Goal: Task Accomplishment & Management: Complete application form

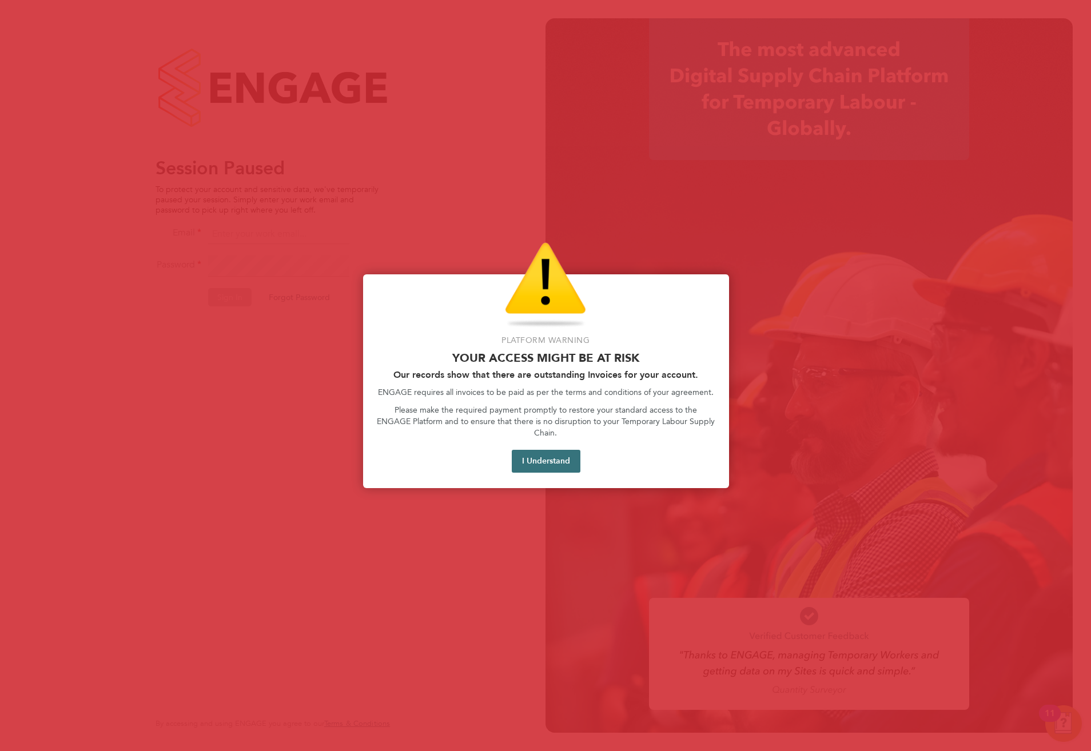
drag, startPoint x: 513, startPoint y: 450, endPoint x: 523, endPoint y: 441, distance: 13.3
click at [516, 450] on div "I Understand" at bounding box center [546, 461] width 338 height 22
click at [525, 450] on button "I Understand" at bounding box center [546, 461] width 69 height 23
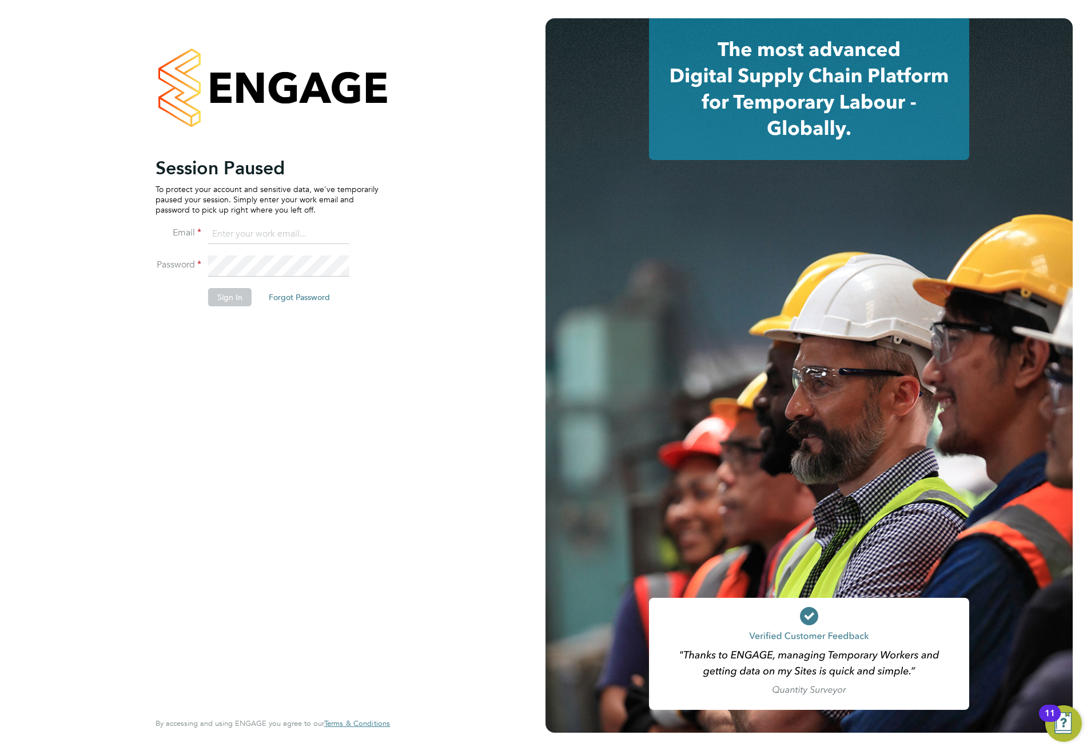
click at [304, 237] on input at bounding box center [278, 234] width 141 height 21
type input "meg.castleton@hays.com"
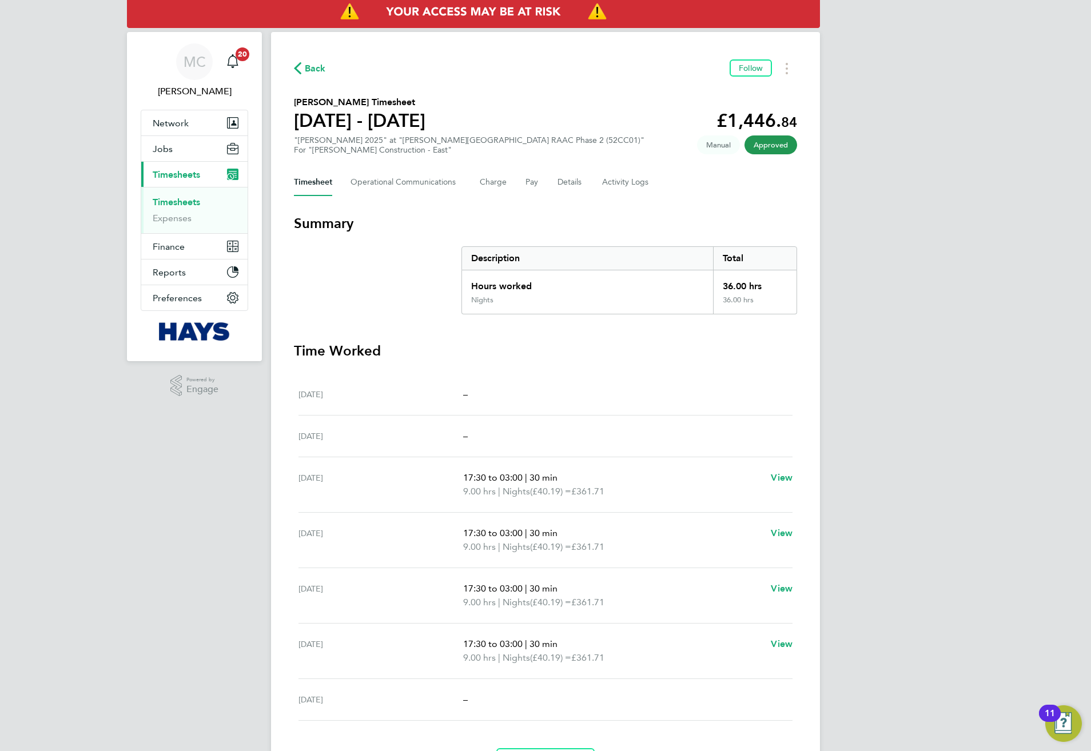
click at [170, 179] on span "Timesheets" at bounding box center [176, 174] width 47 height 11
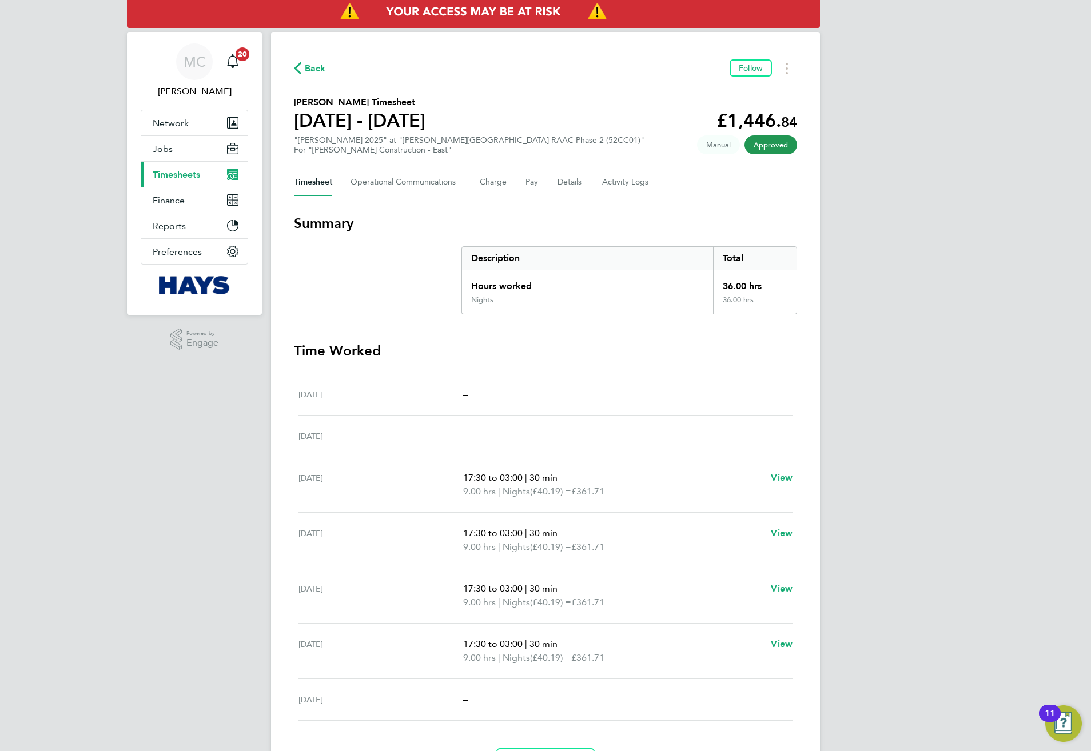
click at [170, 179] on span "Timesheets" at bounding box center [176, 174] width 47 height 11
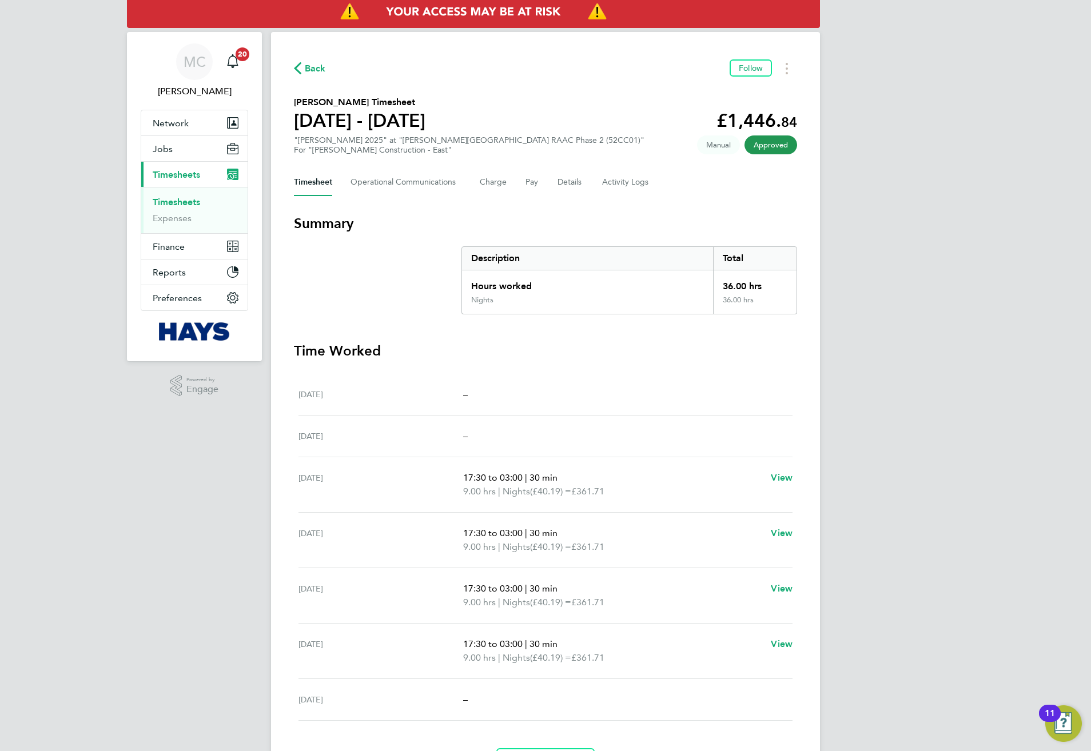
click at [177, 200] on link "Timesheets" at bounding box center [176, 202] width 47 height 11
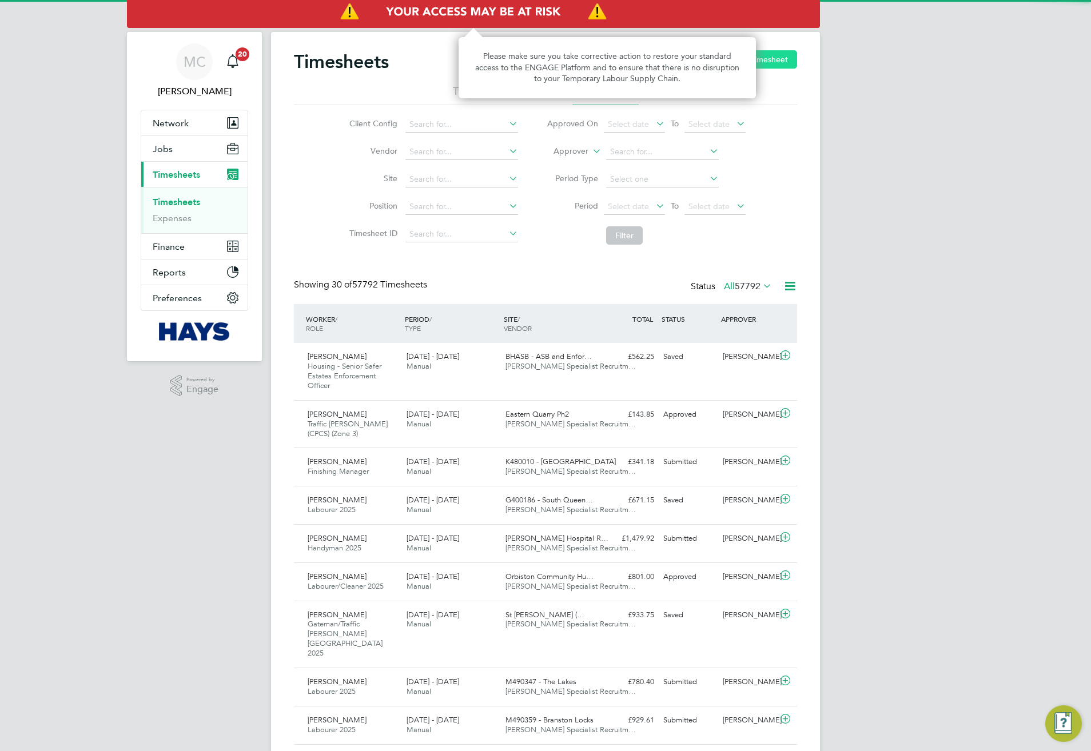
click at [765, 62] on button "New Timesheet" at bounding box center [758, 59] width 75 height 18
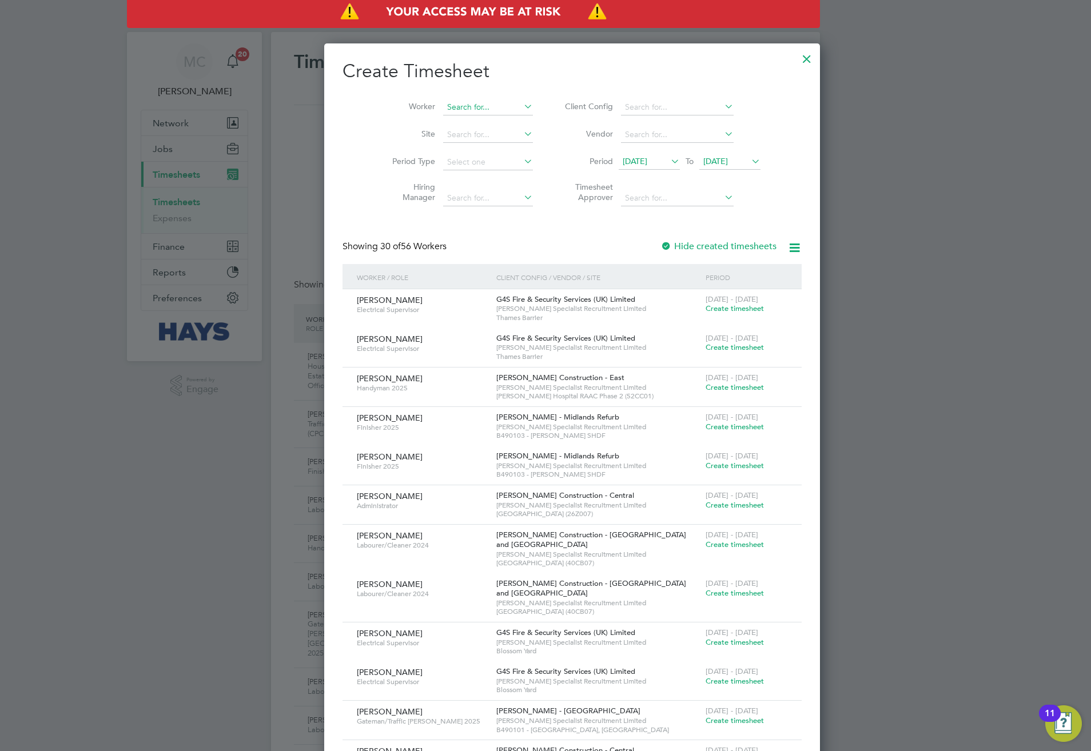
click at [443, 102] on input at bounding box center [488, 107] width 90 height 16
click at [489, 124] on b "Chal" at bounding box center [497, 123] width 17 height 10
type input "[PERSON_NAME]"
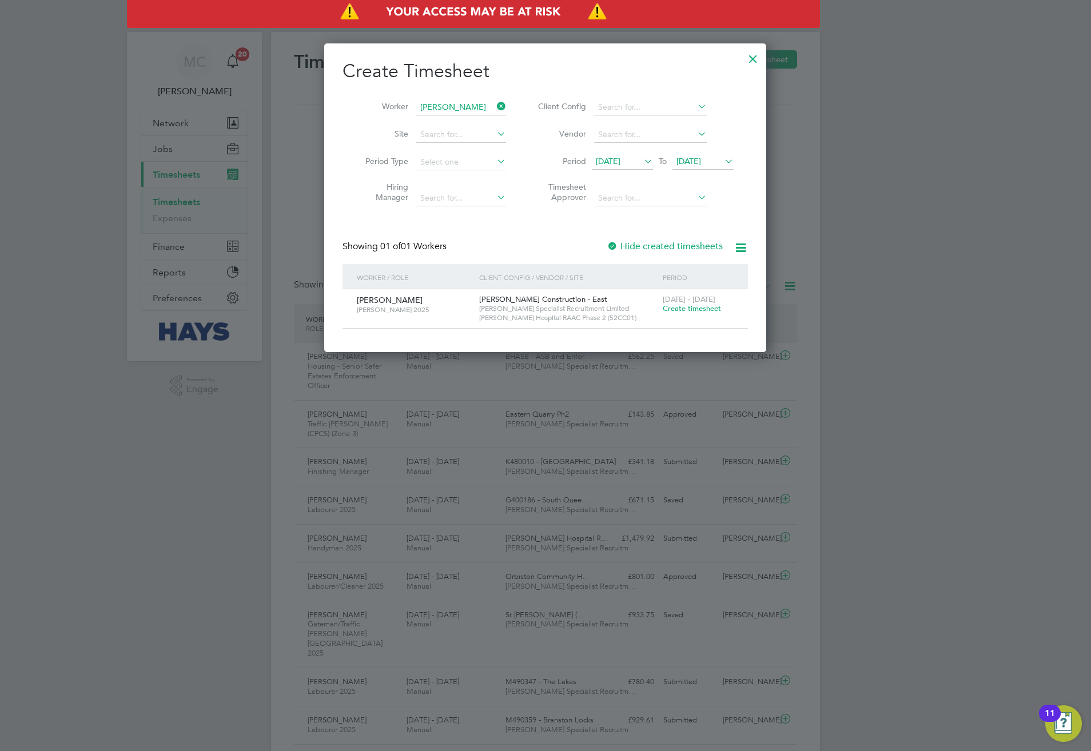
click at [693, 161] on span "[DATE]" at bounding box center [688, 161] width 25 height 10
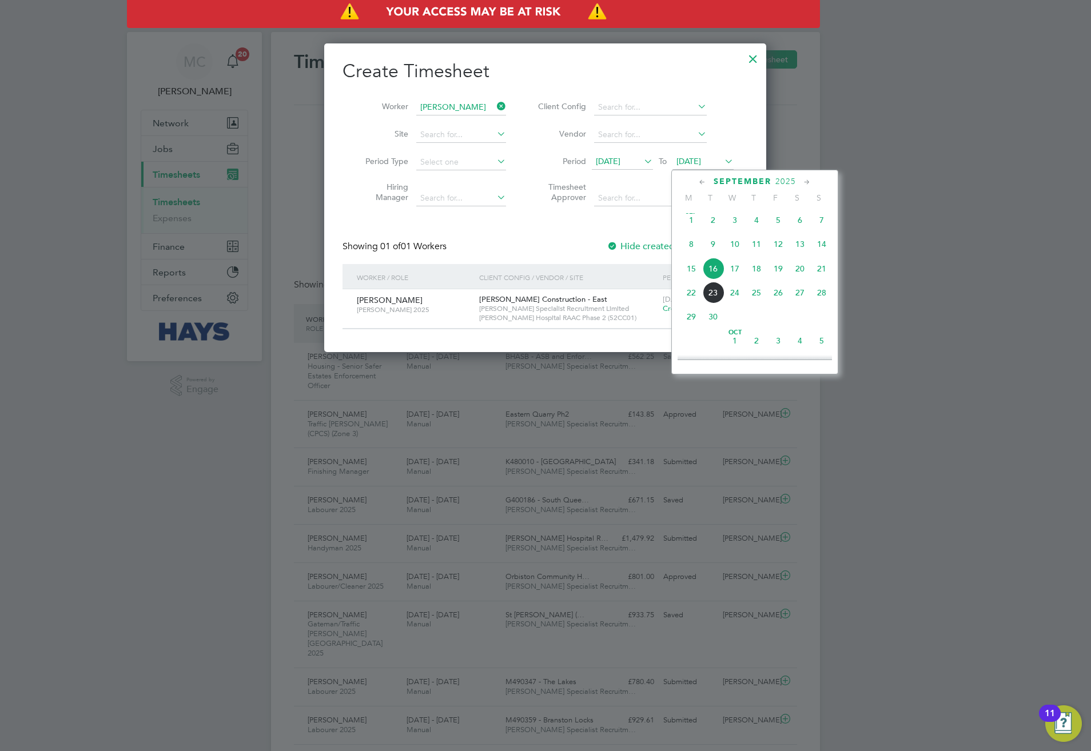
click at [656, 302] on div "[PERSON_NAME] Construction - East [PERSON_NAME] Specialist Recruitment Limited …" at bounding box center [568, 308] width 184 height 39
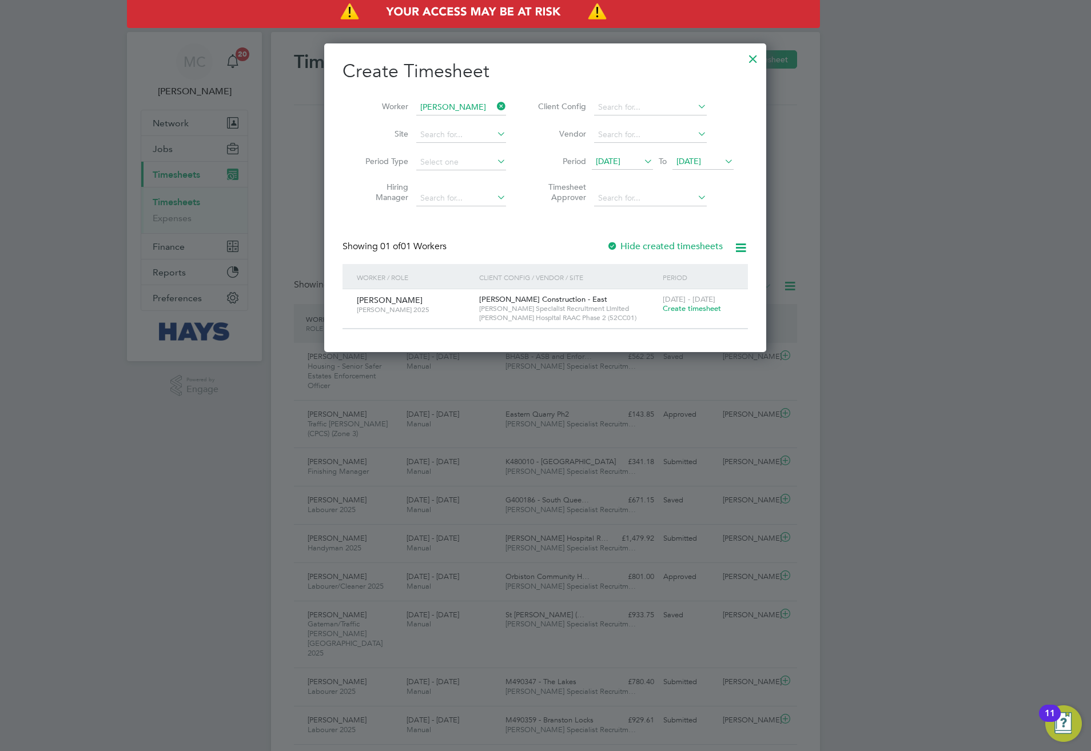
click at [664, 310] on span "Create timesheet" at bounding box center [692, 309] width 58 height 10
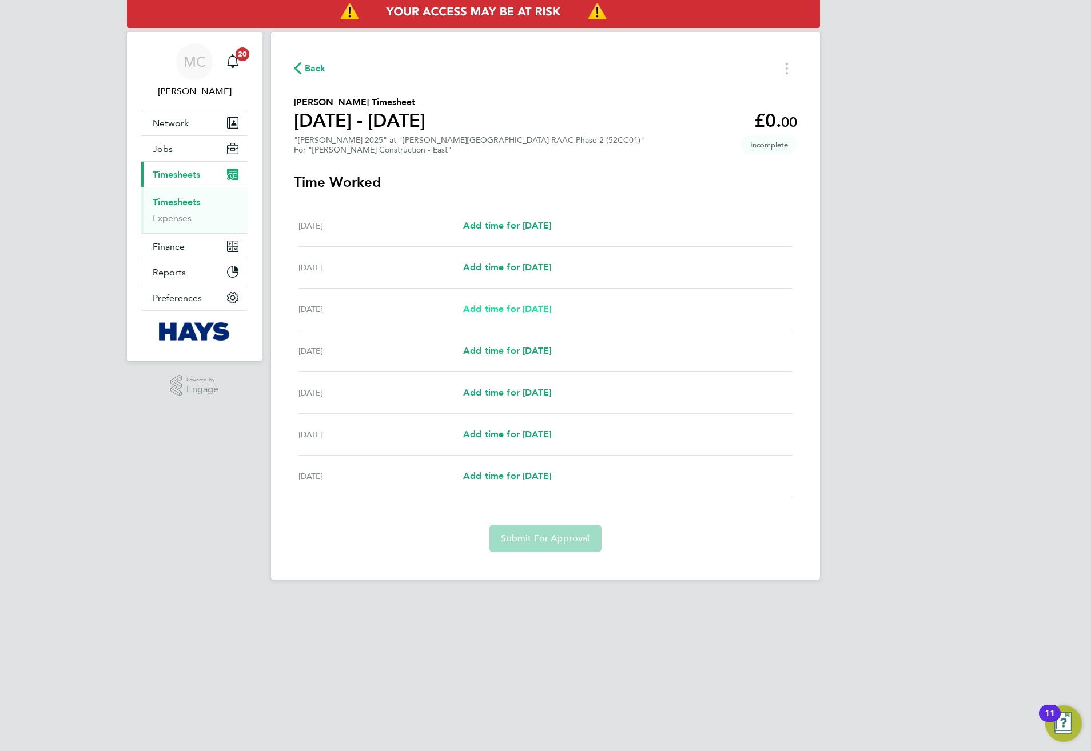
click at [464, 305] on span "Add time for [DATE]" at bounding box center [507, 309] width 88 height 11
select select "30"
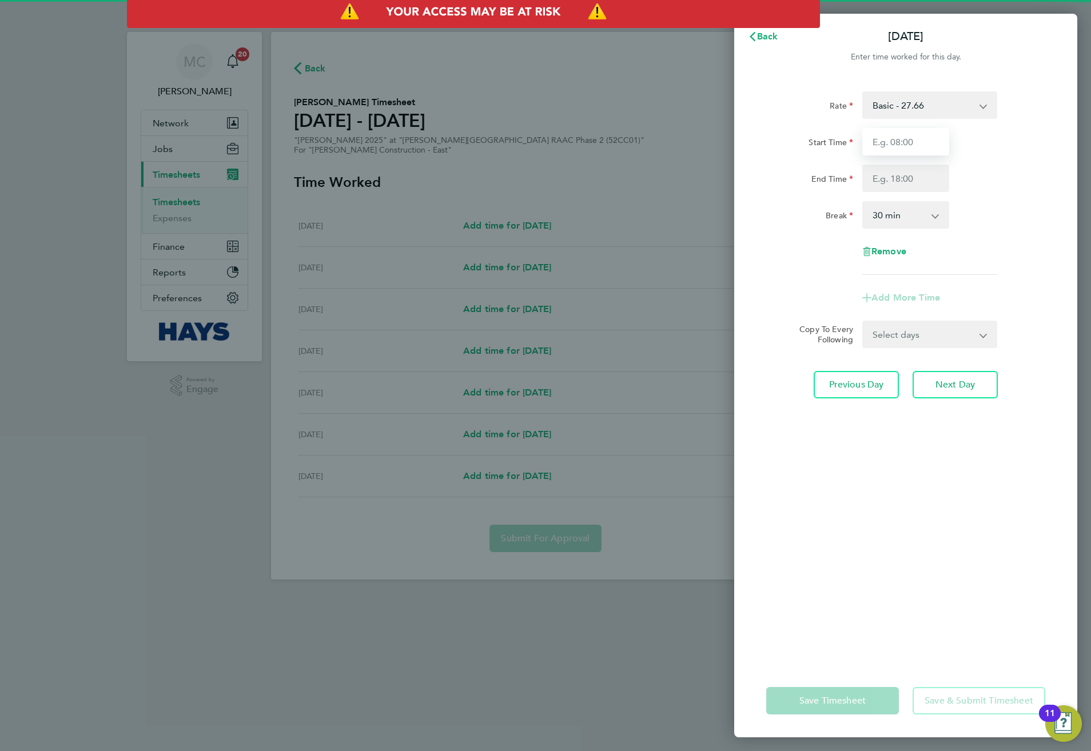
click at [899, 147] on input "Start Time" at bounding box center [905, 141] width 87 height 27
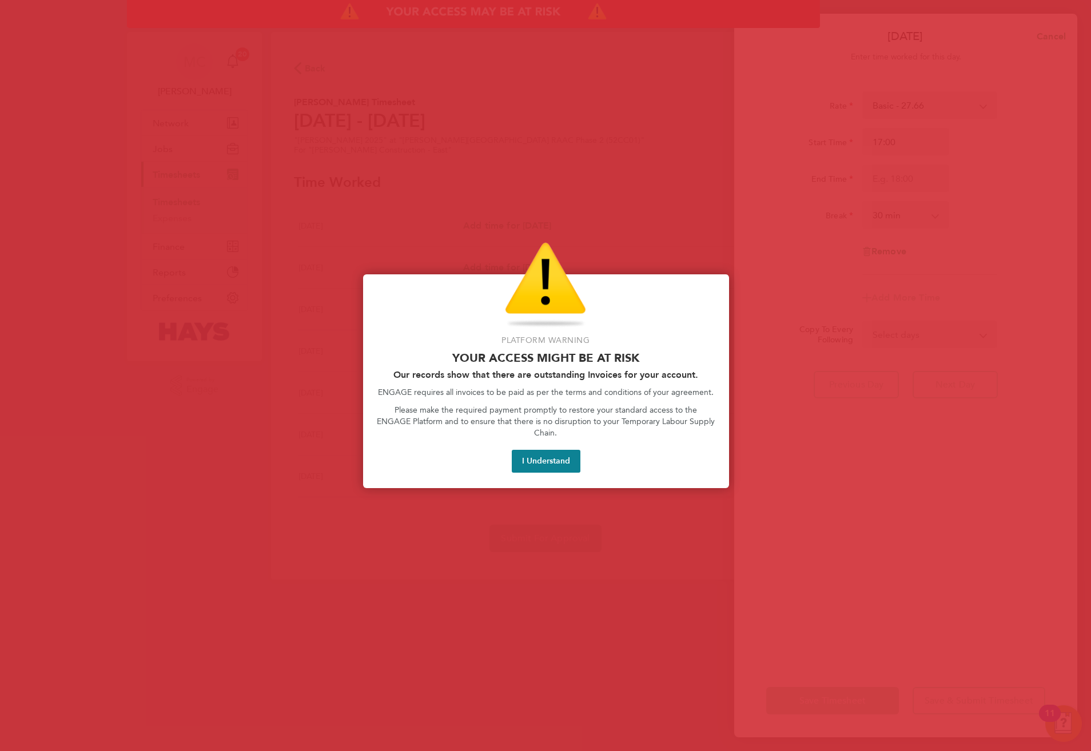
drag, startPoint x: 525, startPoint y: 459, endPoint x: 532, endPoint y: 459, distance: 6.3
click at [528, 459] on button "I Understand" at bounding box center [546, 461] width 69 height 23
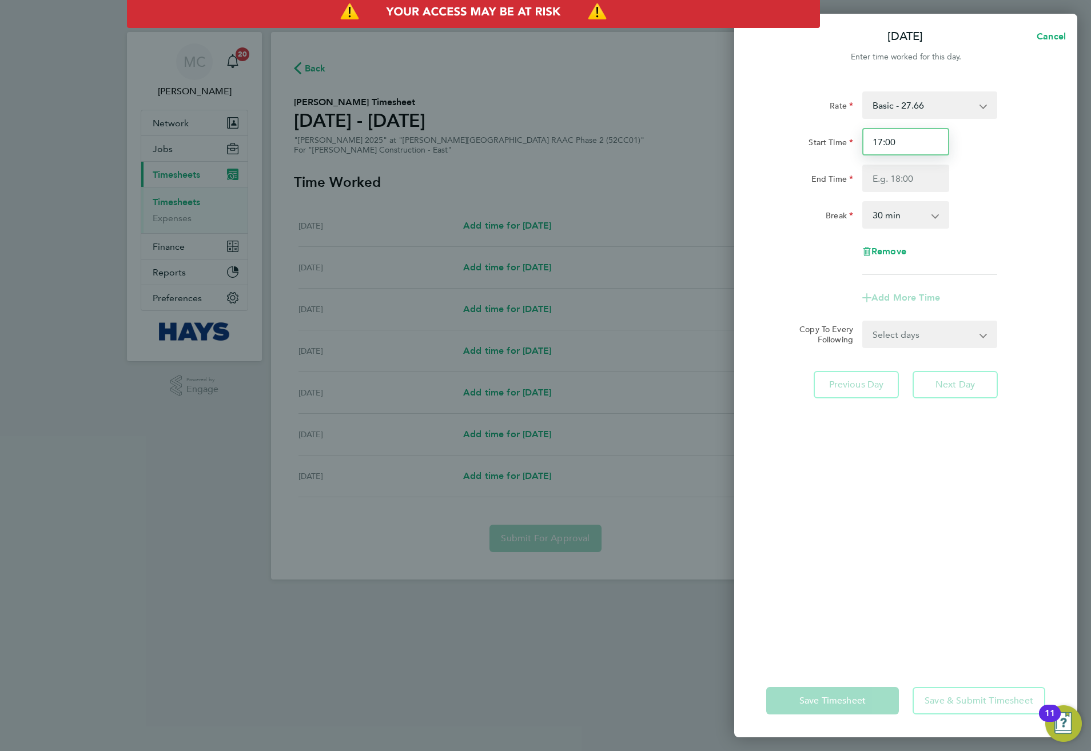
click at [902, 146] on input "17:00" at bounding box center [905, 141] width 87 height 27
type input "17:30"
click at [760, 220] on div "Rate Basic - 27.66 Overtime - 40.19 Nights - 40.19 Start Time 17:30 End Time Br…" at bounding box center [905, 371] width 343 height 587
click at [886, 172] on input "End Time" at bounding box center [905, 178] width 87 height 27
type input "03:00"
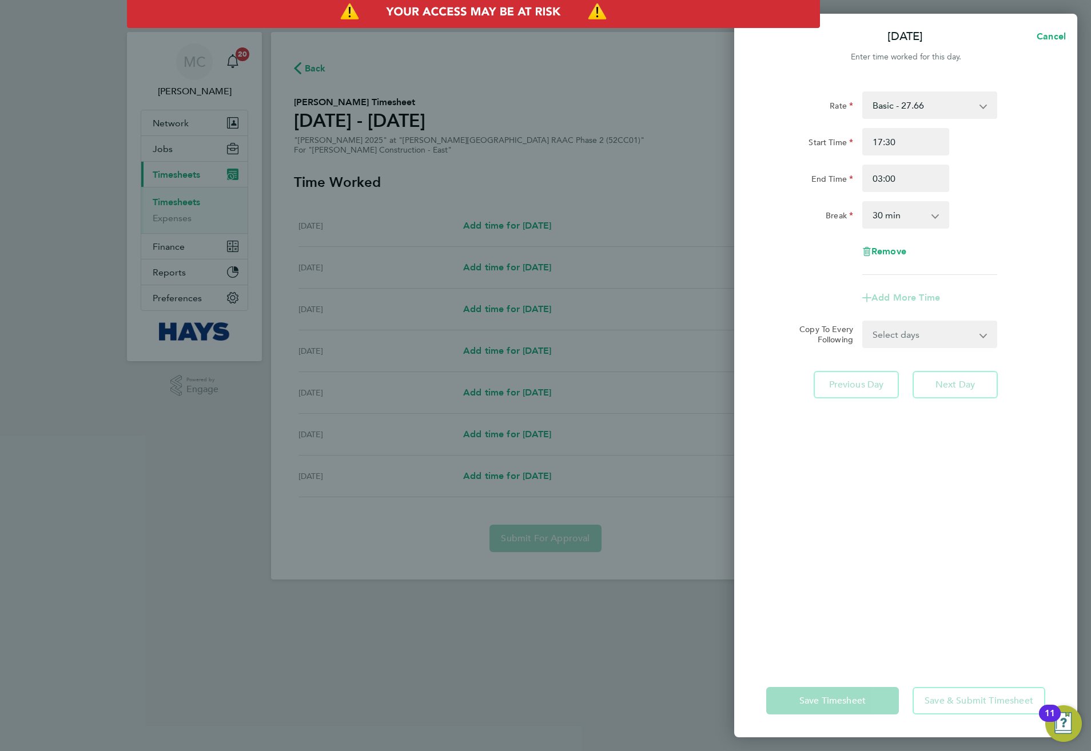
click at [1026, 205] on div "Break 0 min 15 min 30 min 45 min 60 min 75 min 90 min" at bounding box center [905, 214] width 288 height 27
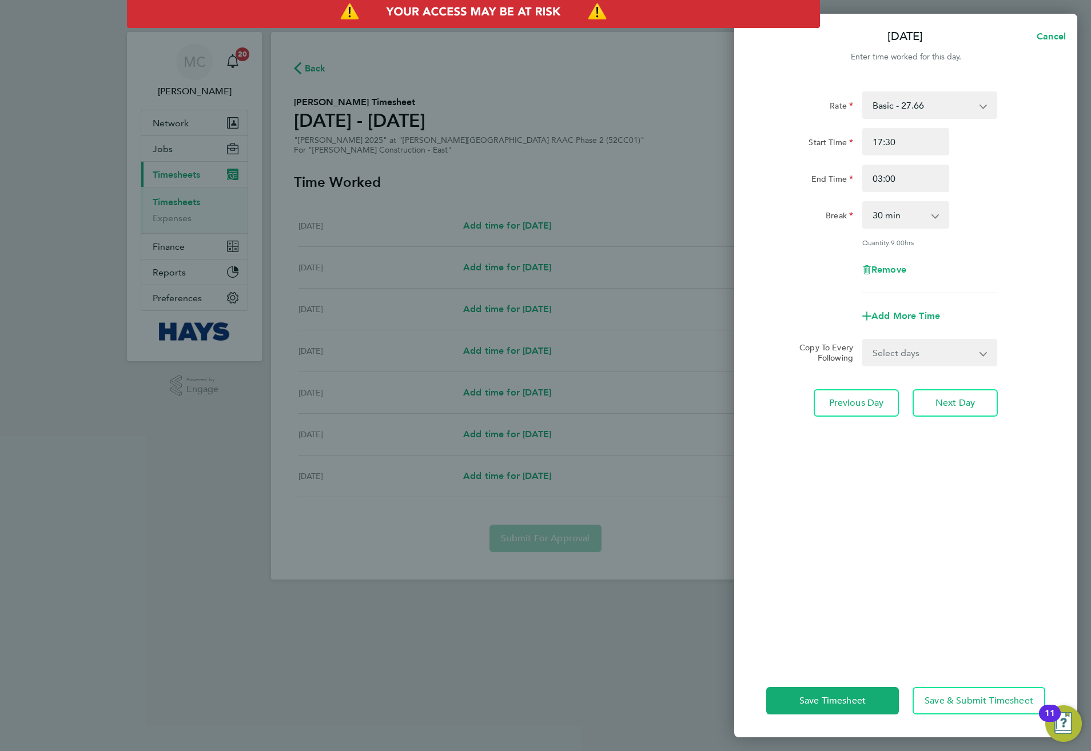
click at [907, 349] on select "Select days Day [DATE] [DATE] [DATE] [DATE]" at bounding box center [923, 352] width 120 height 25
drag, startPoint x: 815, startPoint y: 206, endPoint x: 870, endPoint y: 101, distance: 118.1
click at [815, 206] on div "Break" at bounding box center [809, 212] width 87 height 23
click at [903, 102] on select "Basic - 27.66 Overtime - 40.19 Nights - 40.19" at bounding box center [922, 105] width 119 height 25
select select "30"
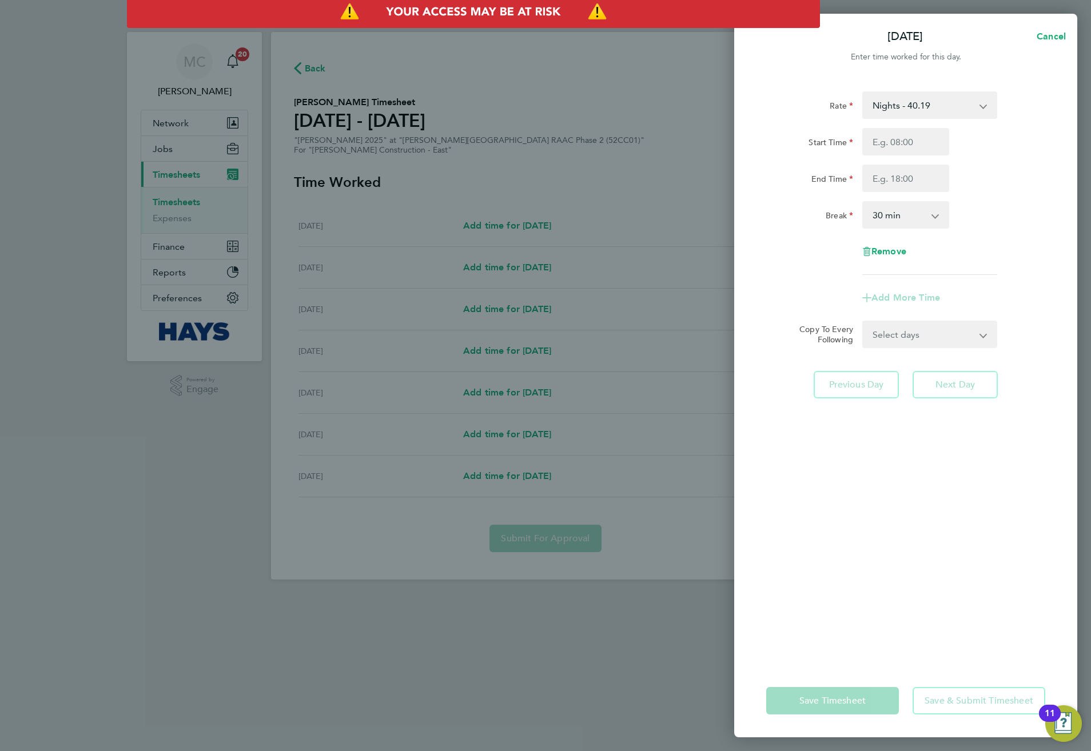
click at [879, 109] on select "Nights - 40.19 Basic - 27.66 Overtime - 40.19" at bounding box center [922, 105] width 119 height 25
click at [874, 143] on input "Start Time" at bounding box center [905, 141] width 87 height 27
click at [873, 137] on input "717.30" at bounding box center [905, 141] width 87 height 27
type input "17:30"
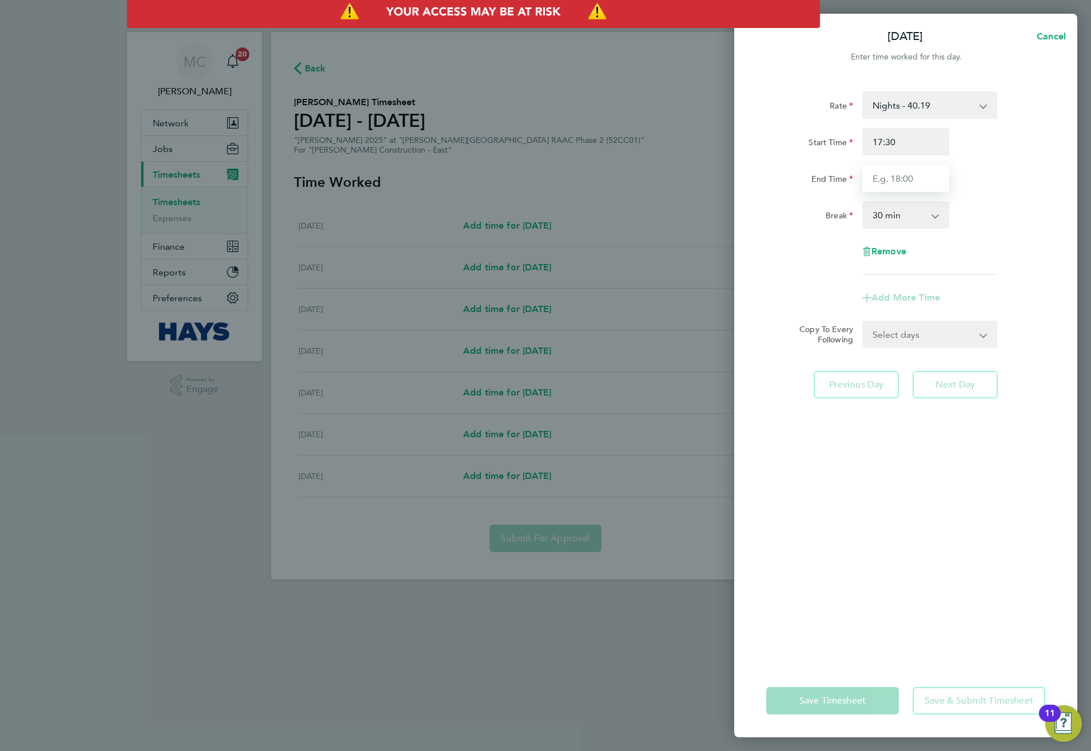
click at [900, 184] on input "End Time" at bounding box center [905, 178] width 87 height 27
type input "03:00"
click at [976, 213] on div "Break 0 min 15 min 30 min 45 min 60 min 75 min 90 min" at bounding box center [905, 214] width 288 height 27
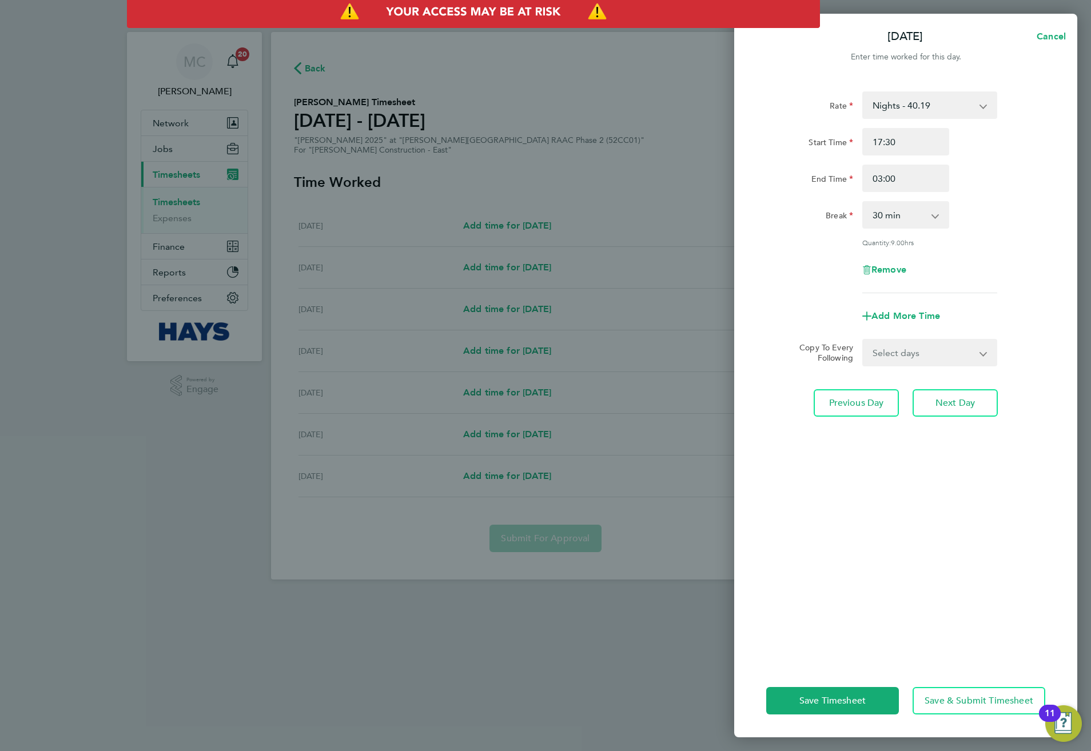
click at [901, 366] on div "Rate Nights - 40.19 Basic - 27.66 Overtime - 40.19 Start Time 17:30 End Time 03…" at bounding box center [905, 371] width 343 height 587
click at [892, 356] on select "Select days Day [DATE] [DATE] [DATE] [DATE]" at bounding box center [923, 352] width 120 height 25
select select "TUE"
click at [863, 340] on select "Select days Day [DATE] [DATE] [DATE] [DATE]" at bounding box center [923, 352] width 120 height 25
select select "[DATE]"
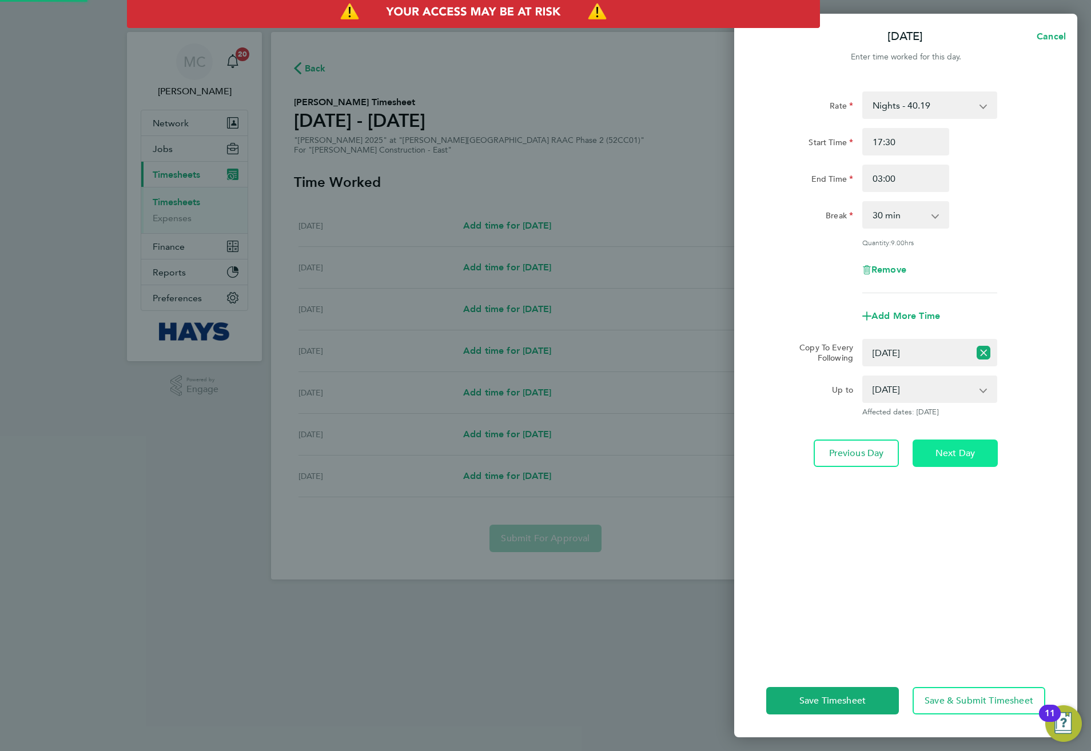
drag, startPoint x: 930, startPoint y: 433, endPoint x: 947, endPoint y: 452, distance: 25.1
click at [933, 437] on div "Rate Nights - 40.19 Basic - 27.66 Overtime - 40.19 Start Time 17:30 End Time 03…" at bounding box center [905, 371] width 343 height 587
click at [947, 452] on span "Next Day" at bounding box center [954, 453] width 39 height 11
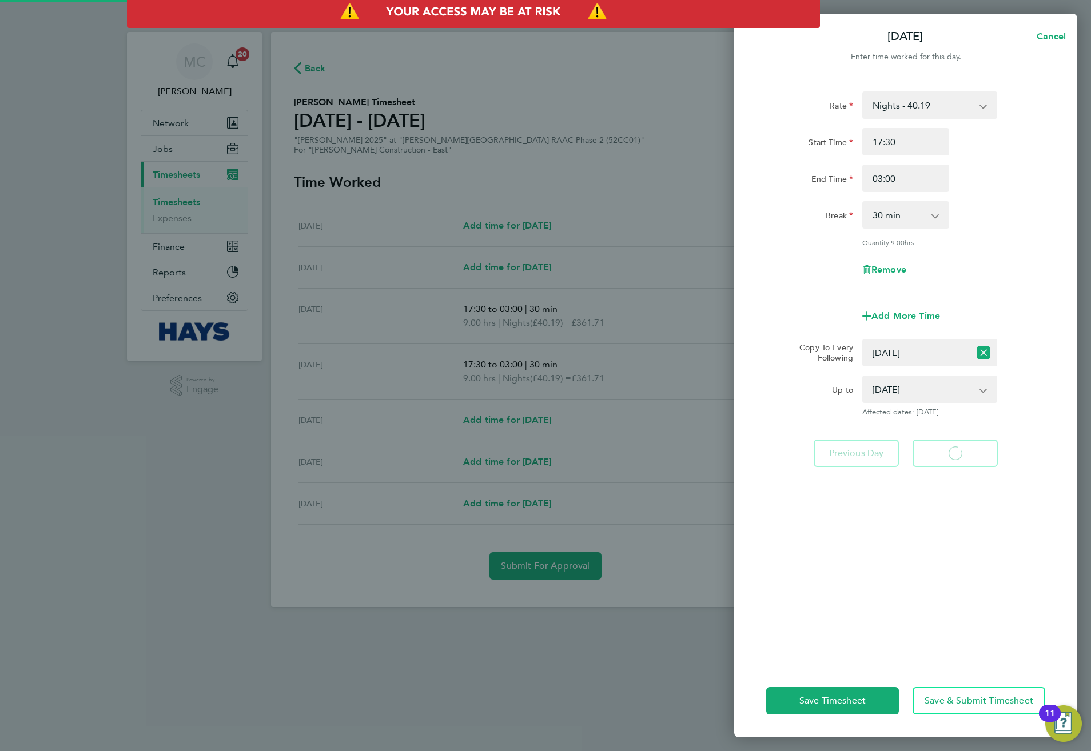
select select "30"
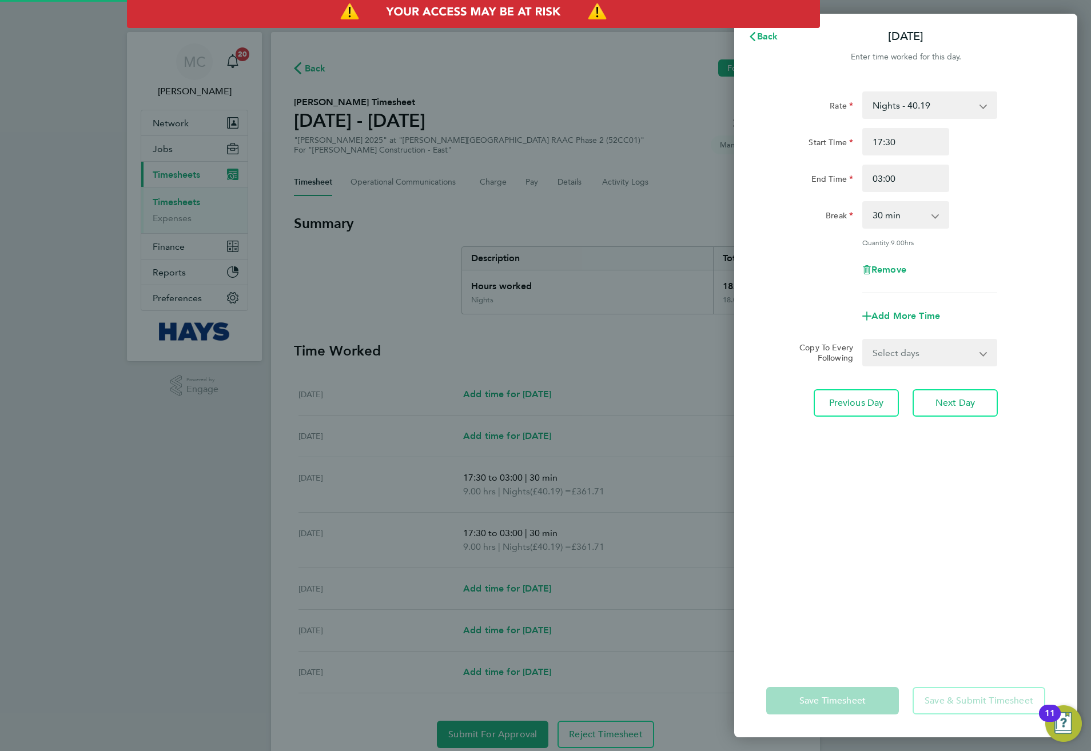
click at [896, 350] on select "Select days Day [DATE] [DATE] [DATE]" at bounding box center [923, 352] width 120 height 25
select select "WED"
click at [863, 340] on select "Select days Day [DATE] [DATE] [DATE]" at bounding box center [923, 352] width 120 height 25
select select "[DATE]"
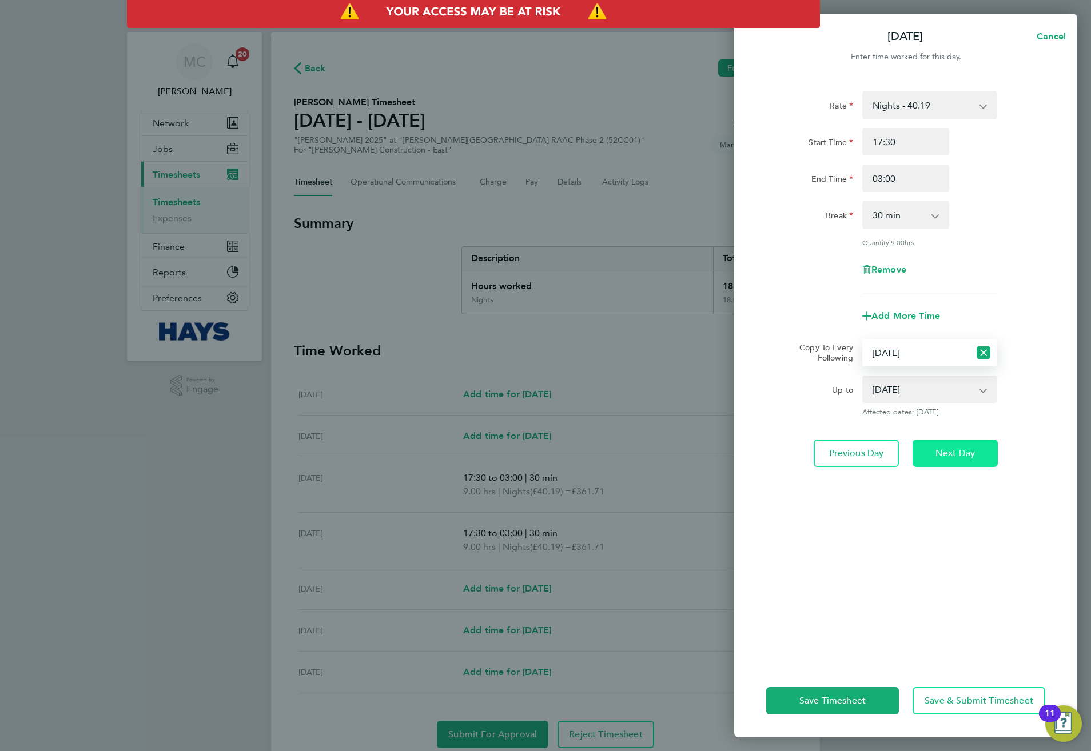
click at [966, 452] on span "Next Day" at bounding box center [954, 453] width 39 height 11
select select "0: null"
select select "30"
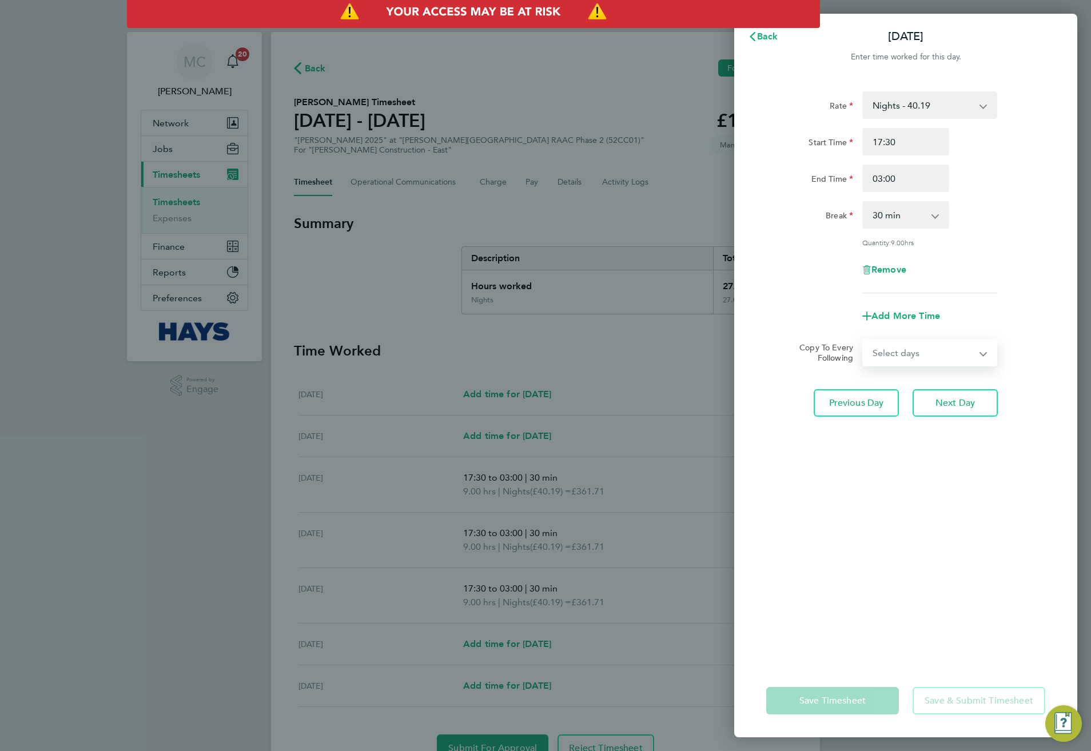
click at [928, 347] on select "Select days Day [DATE] [DATE]" at bounding box center [923, 352] width 120 height 25
select select "THU"
click at [863, 340] on select "Select days Day [DATE] [DATE]" at bounding box center [923, 352] width 120 height 25
select select "[DATE]"
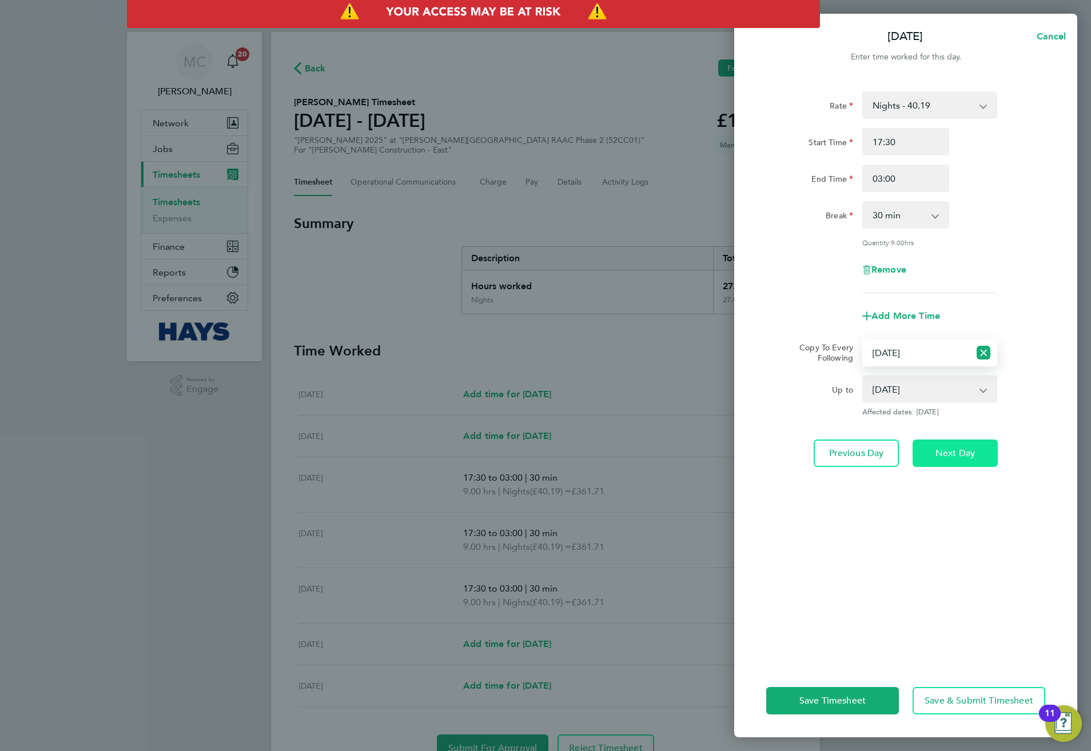
click at [943, 441] on button "Next Day" at bounding box center [954, 453] width 85 height 27
select select "0: null"
select select "30"
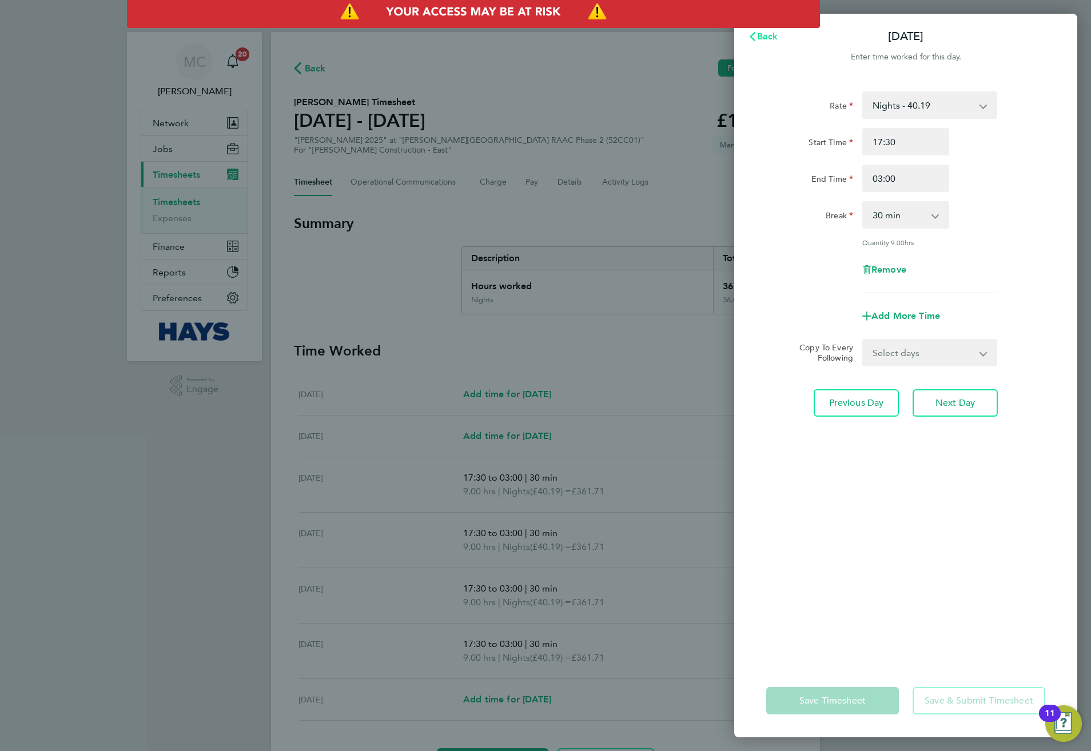
click at [757, 33] on span "Back" at bounding box center [767, 36] width 21 height 11
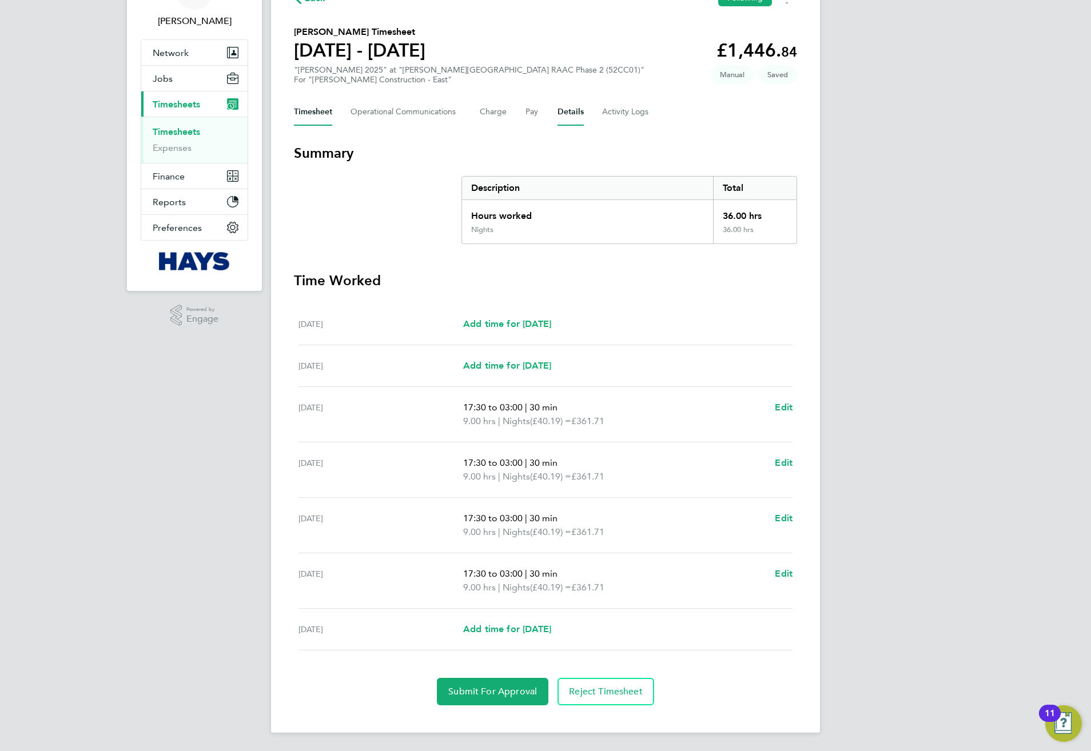
click at [567, 110] on button "Details" at bounding box center [570, 111] width 26 height 27
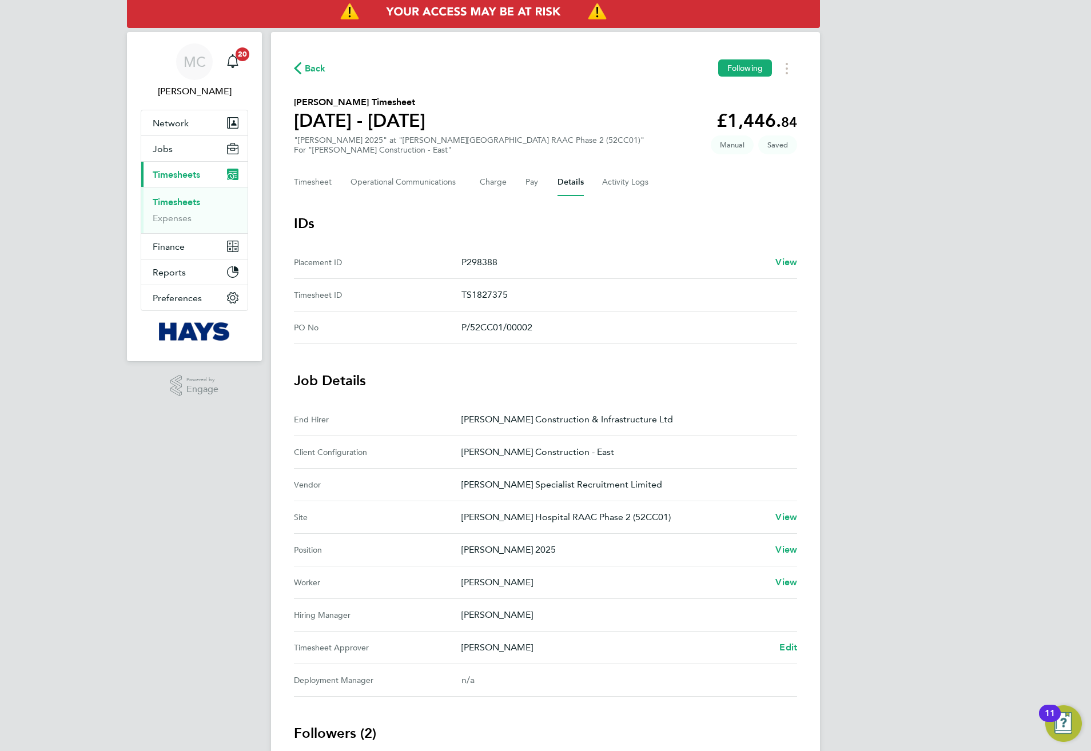
click at [326, 70] on div "Back Following" at bounding box center [545, 68] width 503 height 18
click at [311, 181] on button "Timesheet" at bounding box center [313, 182] width 38 height 27
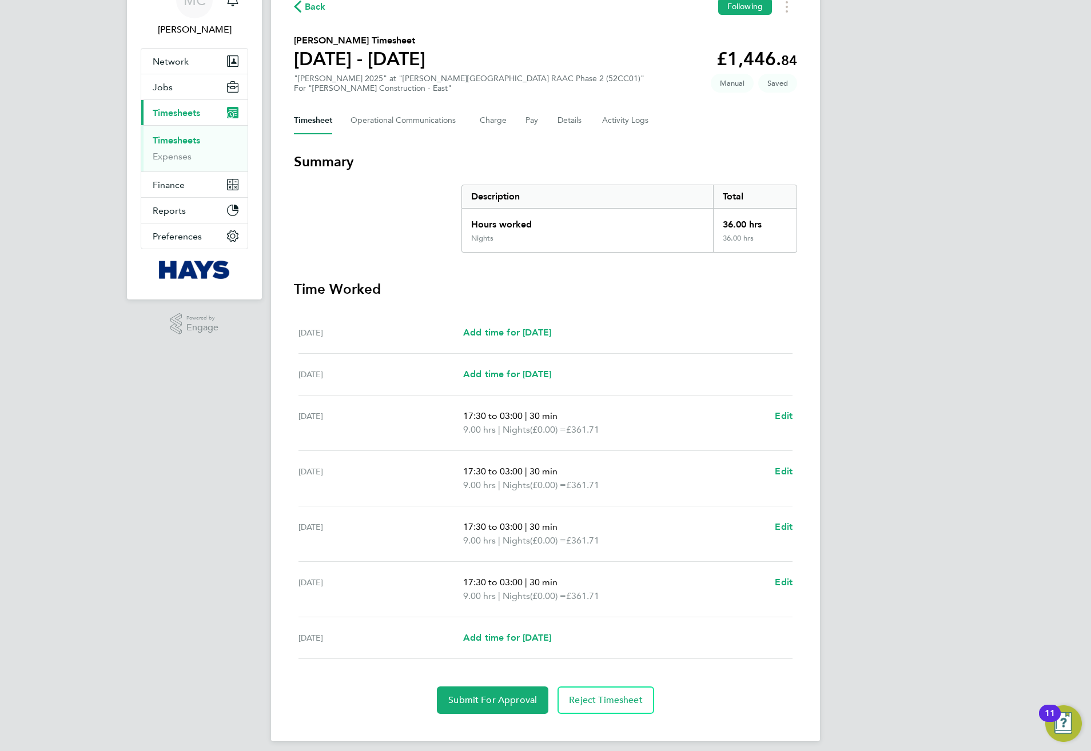
scroll to position [72, 0]
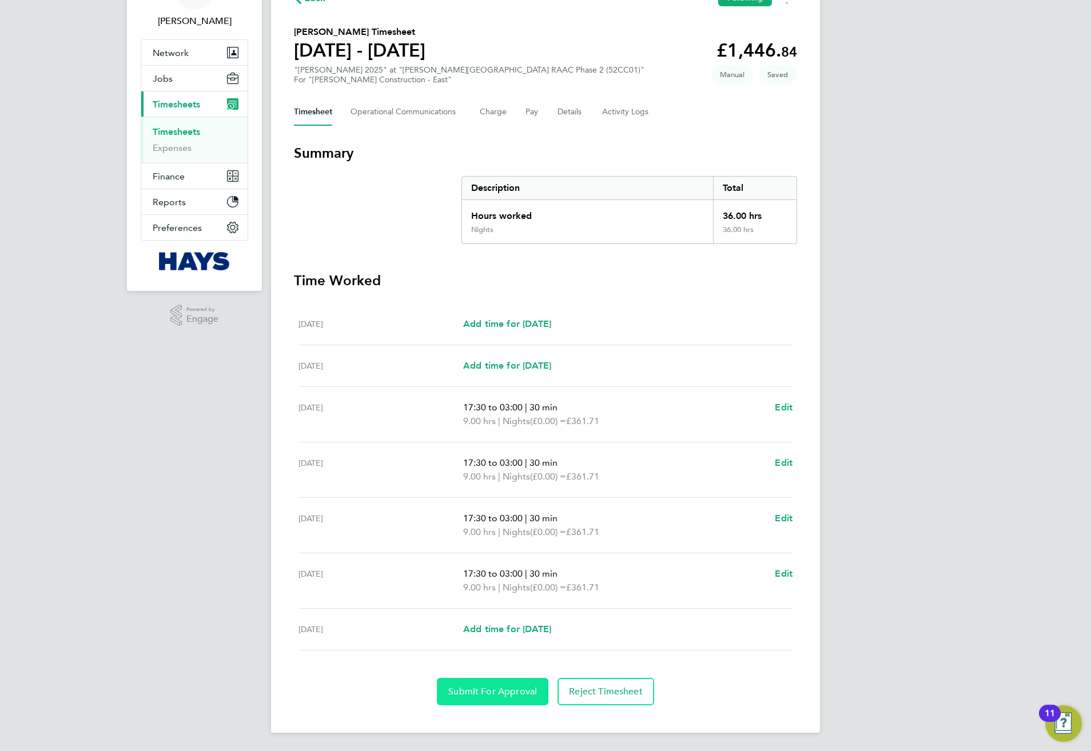
click at [497, 689] on span "Submit For Approval" at bounding box center [492, 691] width 89 height 11
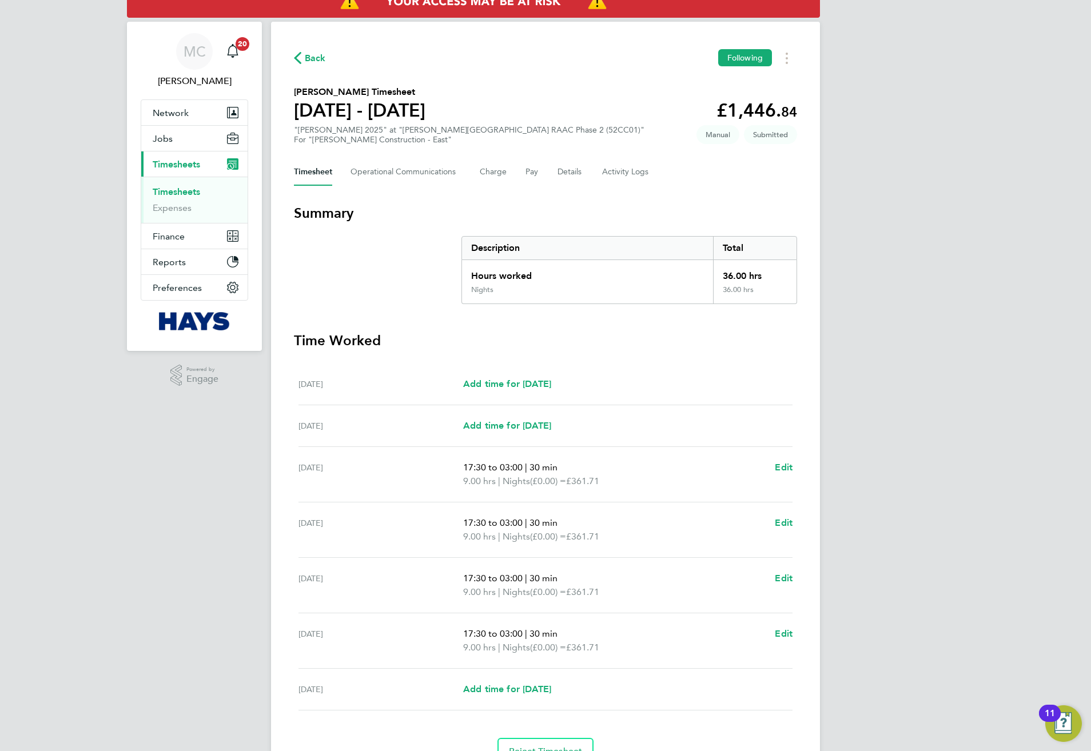
scroll to position [0, 0]
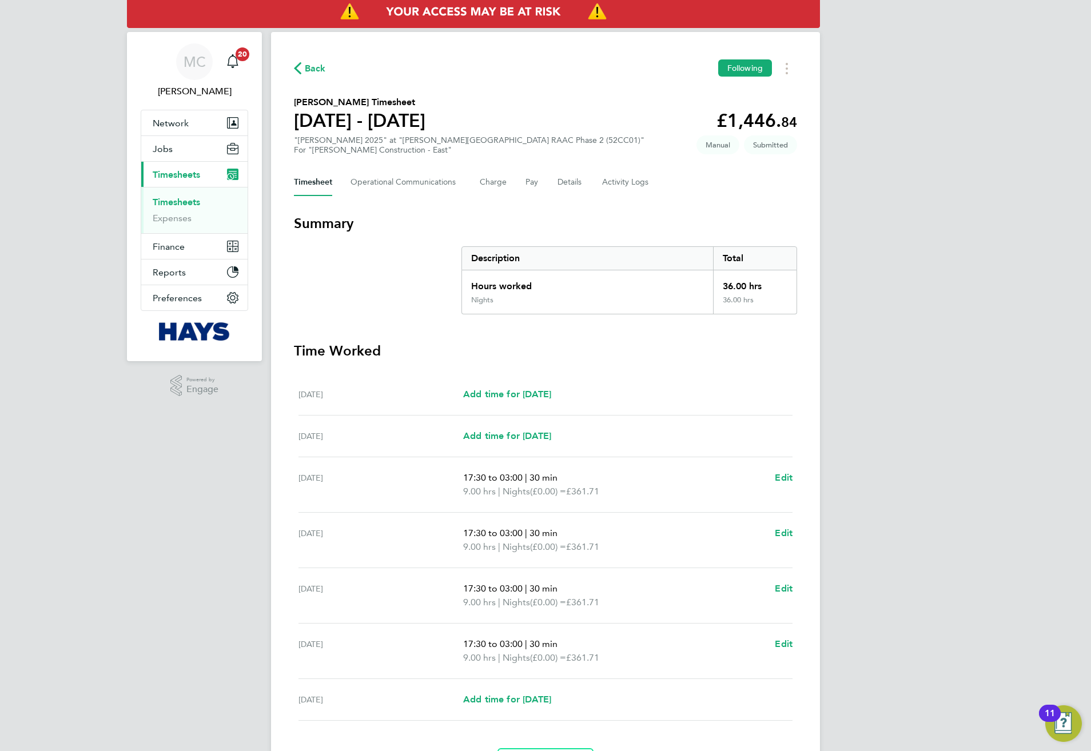
click at [309, 70] on span "Back" at bounding box center [315, 69] width 21 height 14
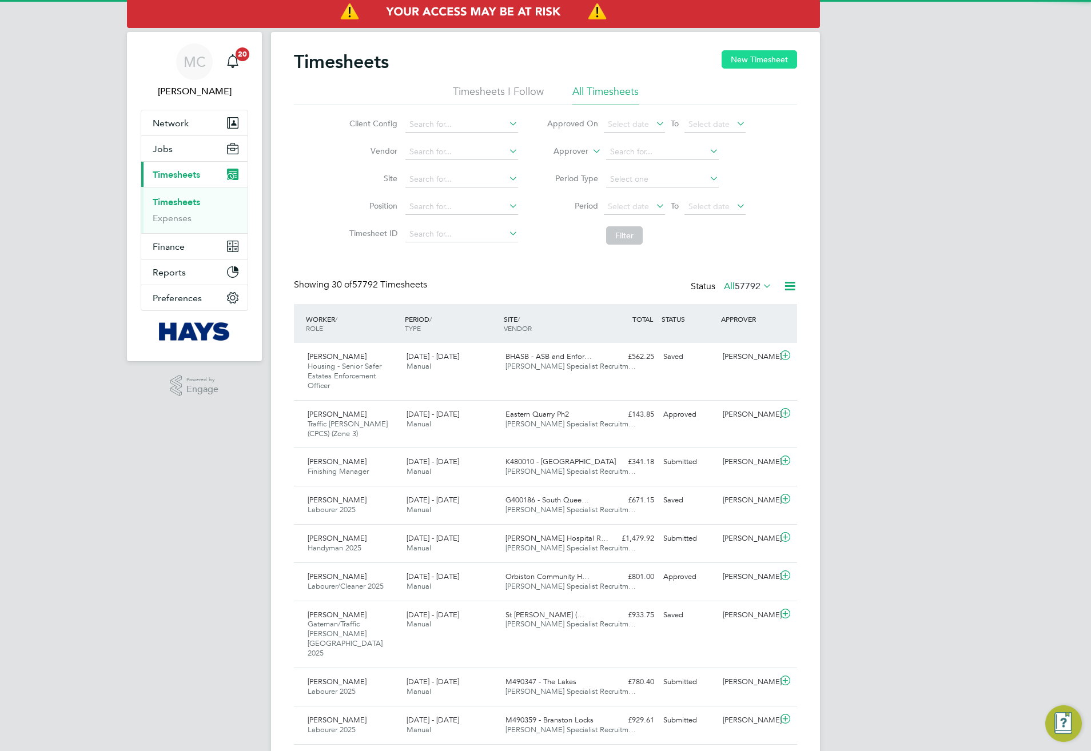
scroll to position [29, 99]
click at [737, 66] on button "New Timesheet" at bounding box center [758, 59] width 75 height 18
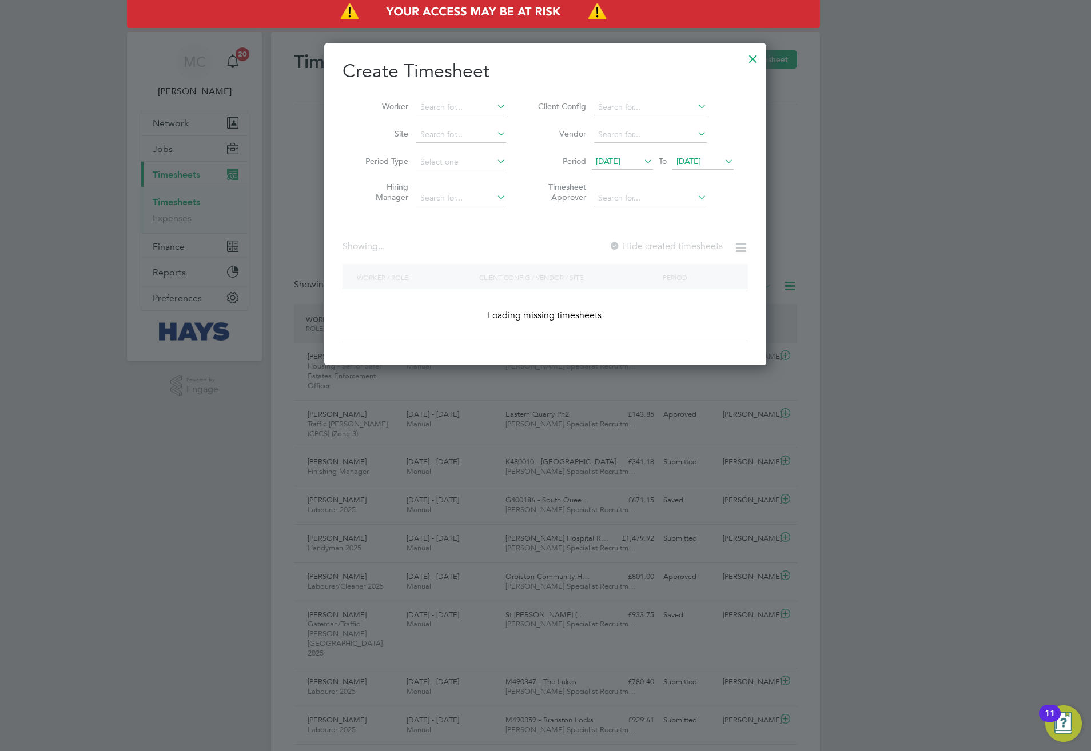
click at [465, 98] on li "Worker" at bounding box center [431, 107] width 178 height 27
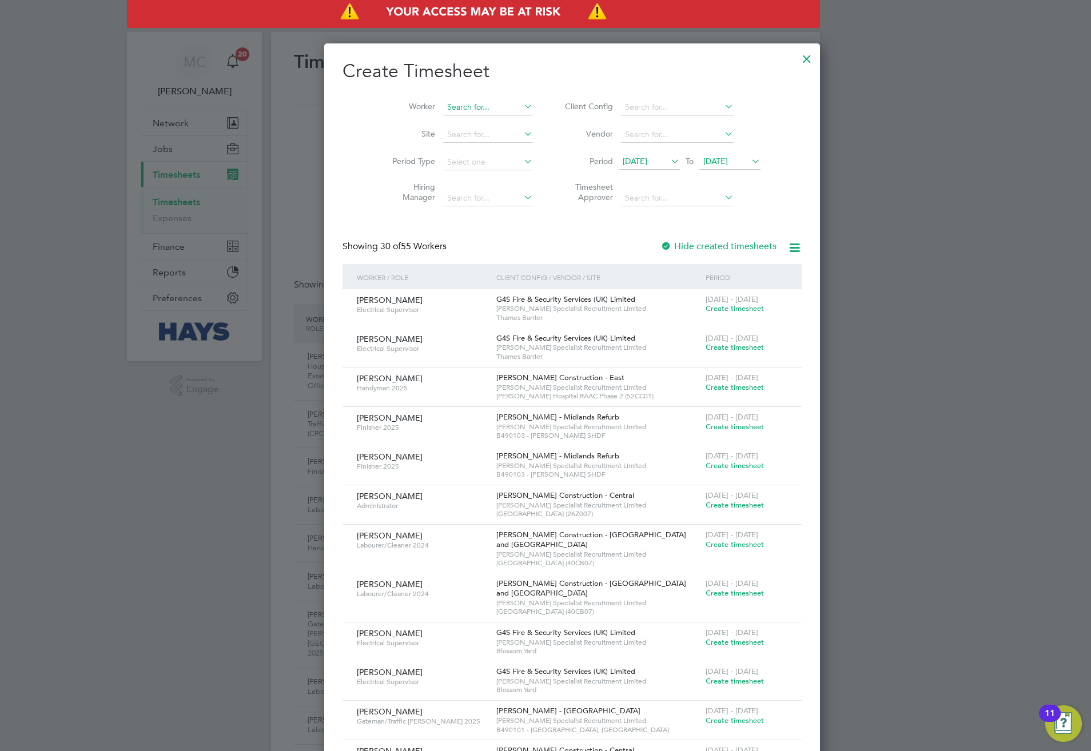
click at [458, 105] on input at bounding box center [488, 107] width 90 height 16
click at [489, 121] on b "Je" at bounding box center [493, 123] width 9 height 10
type input "[PERSON_NAME]"
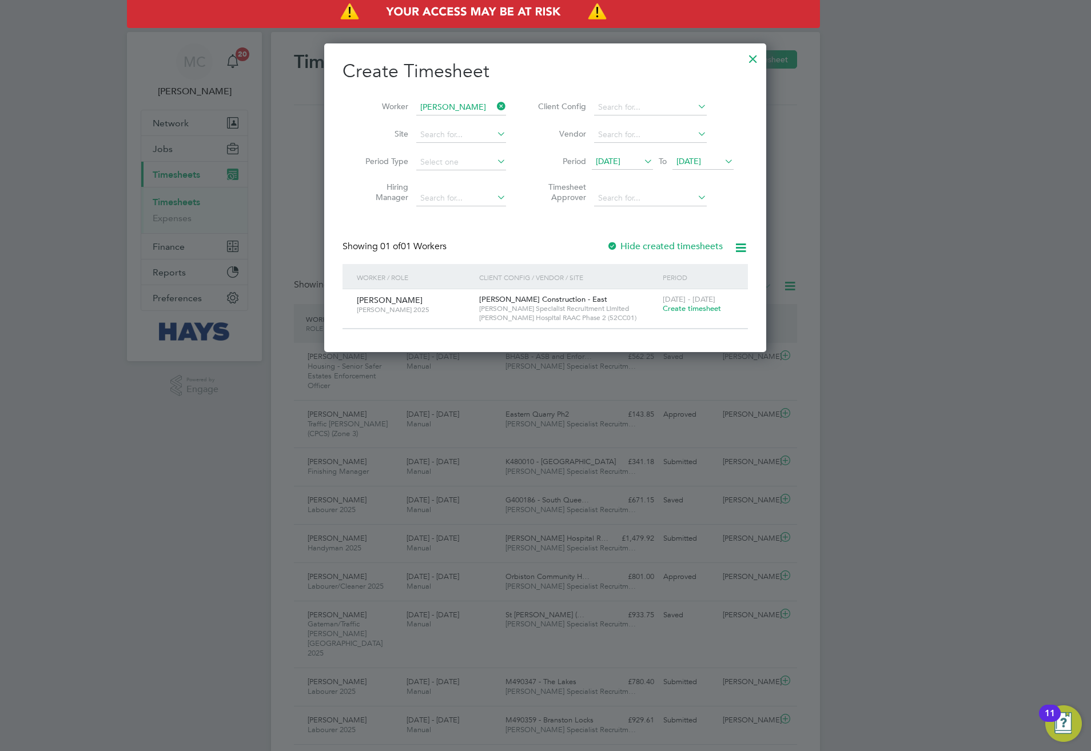
click at [690, 312] on span "Create timesheet" at bounding box center [692, 309] width 58 height 10
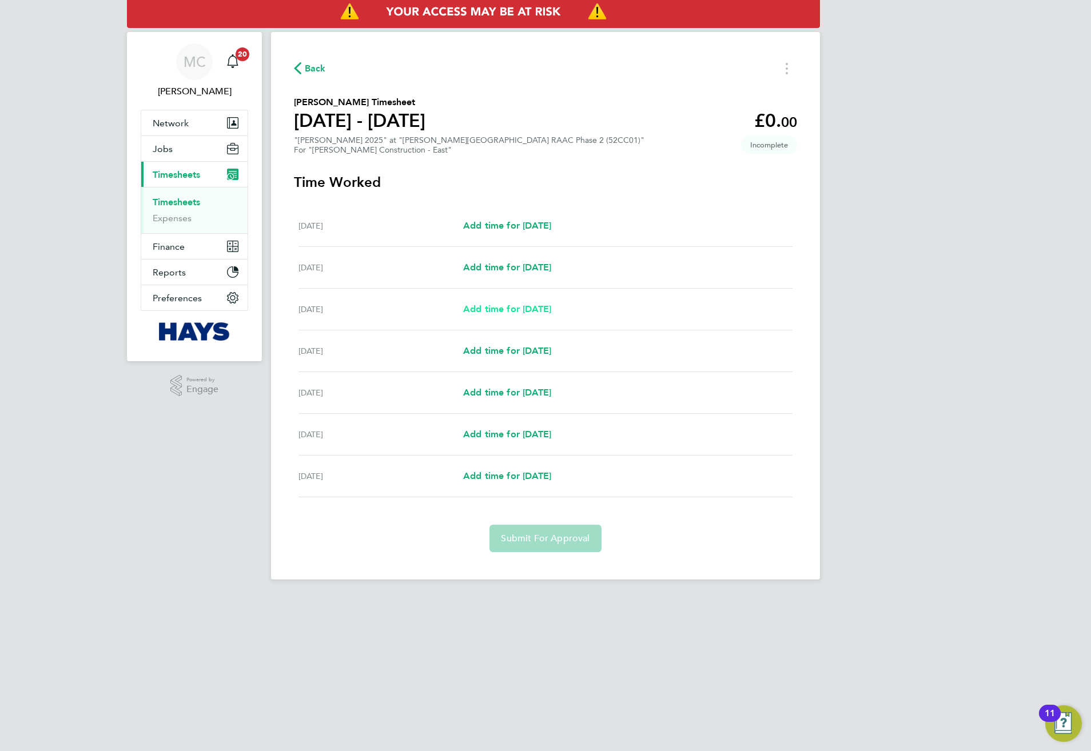
click at [501, 312] on span "Add time for [DATE]" at bounding box center [507, 309] width 88 height 11
select select "30"
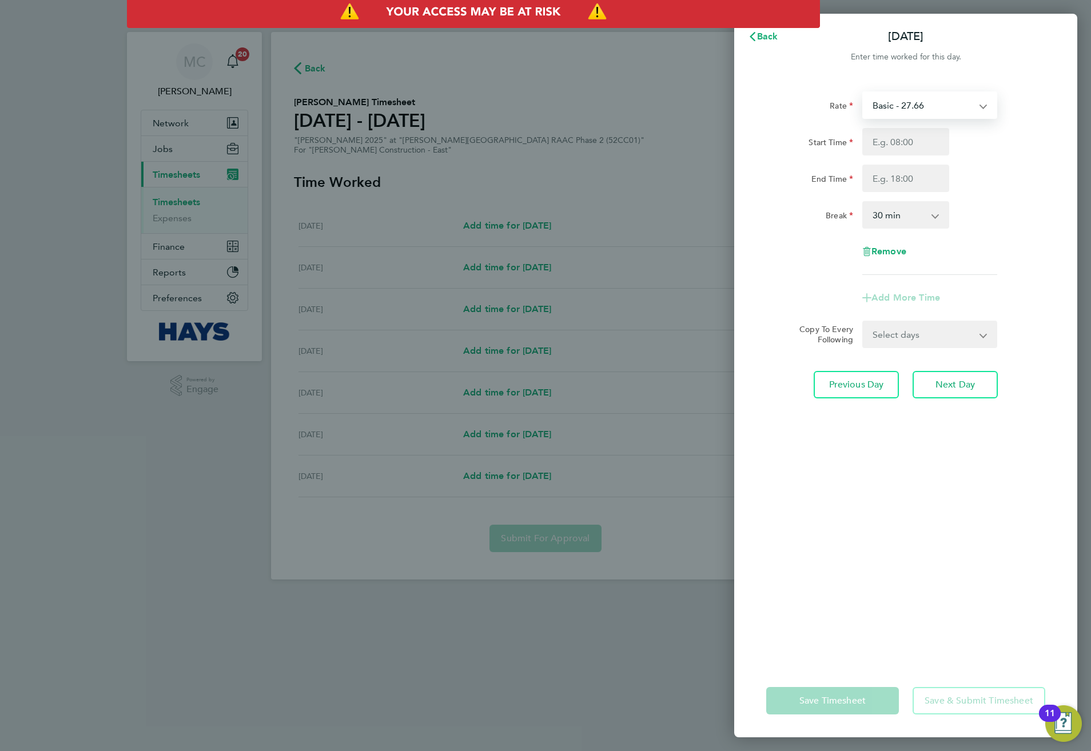
drag, startPoint x: 959, startPoint y: 103, endPoint x: 972, endPoint y: 121, distance: 21.6
click at [959, 103] on select "Basic - 27.66 Overtime - 40.19 Nights - 40.19" at bounding box center [922, 105] width 119 height 25
select select "30"
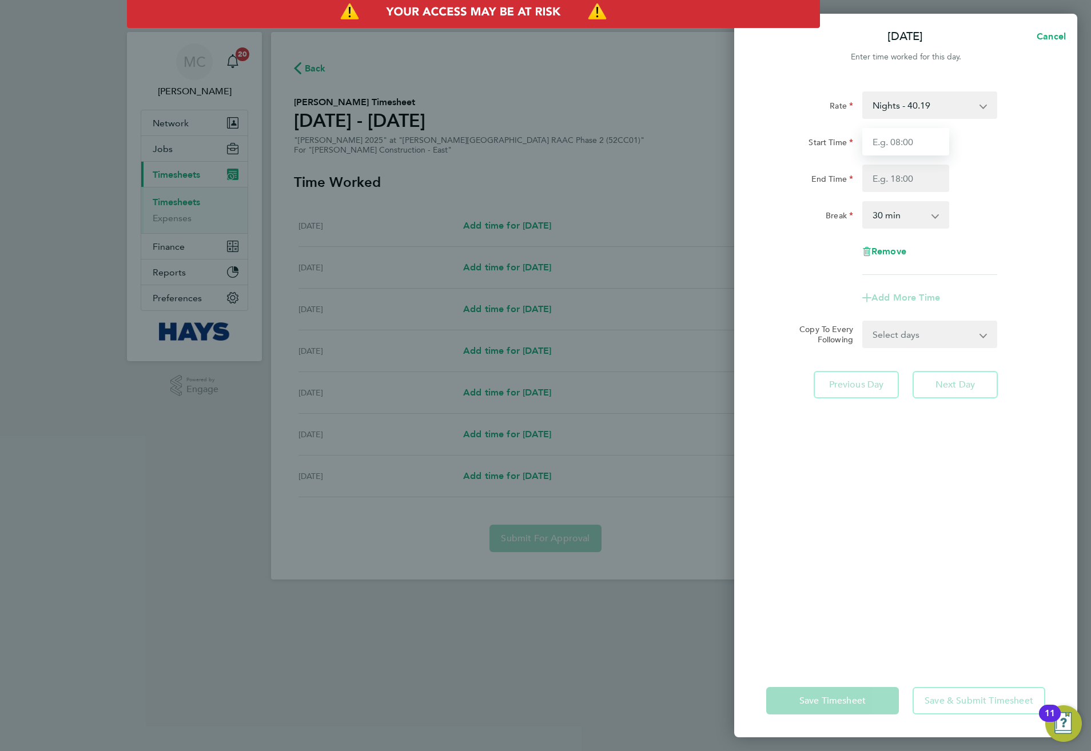
click at [883, 151] on input "Start Time" at bounding box center [905, 141] width 87 height 27
type input "17:30"
type input "03:00"
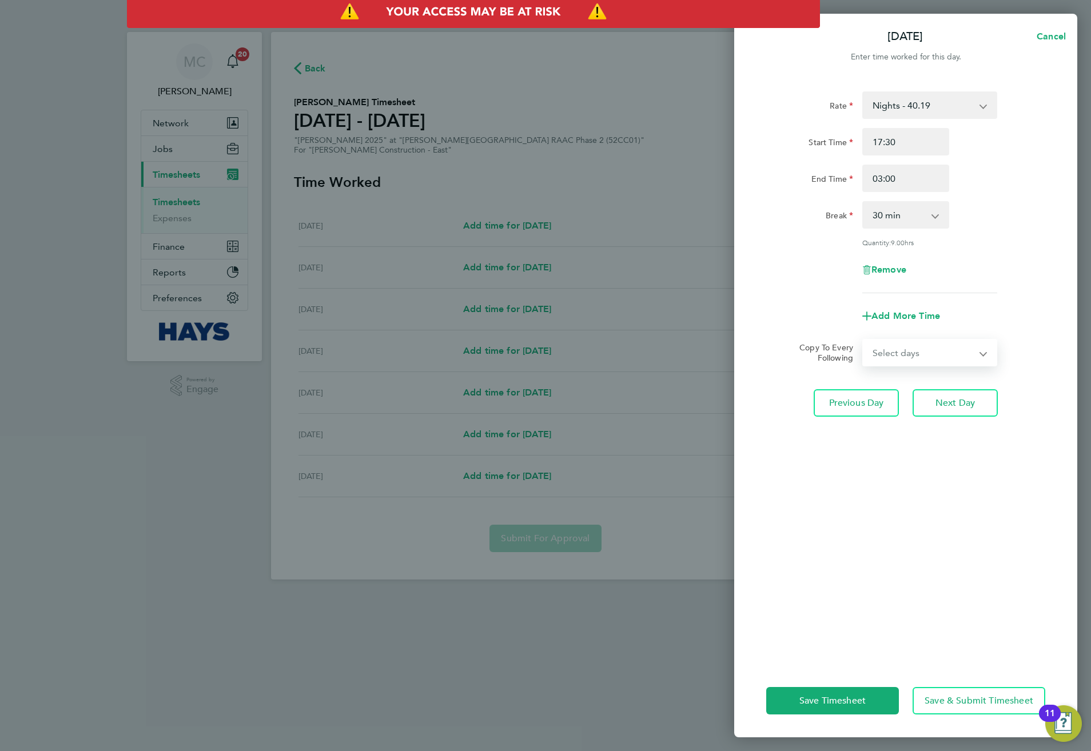
drag, startPoint x: 940, startPoint y: 348, endPoint x: 933, endPoint y: 335, distance: 15.1
click at [940, 348] on select "Select days Day [DATE] [DATE] [DATE] [DATE]" at bounding box center [923, 352] width 120 height 25
select select "TUE"
click at [863, 340] on select "Select days Day [DATE] [DATE] [DATE] [DATE]" at bounding box center [923, 352] width 120 height 25
select select "[DATE]"
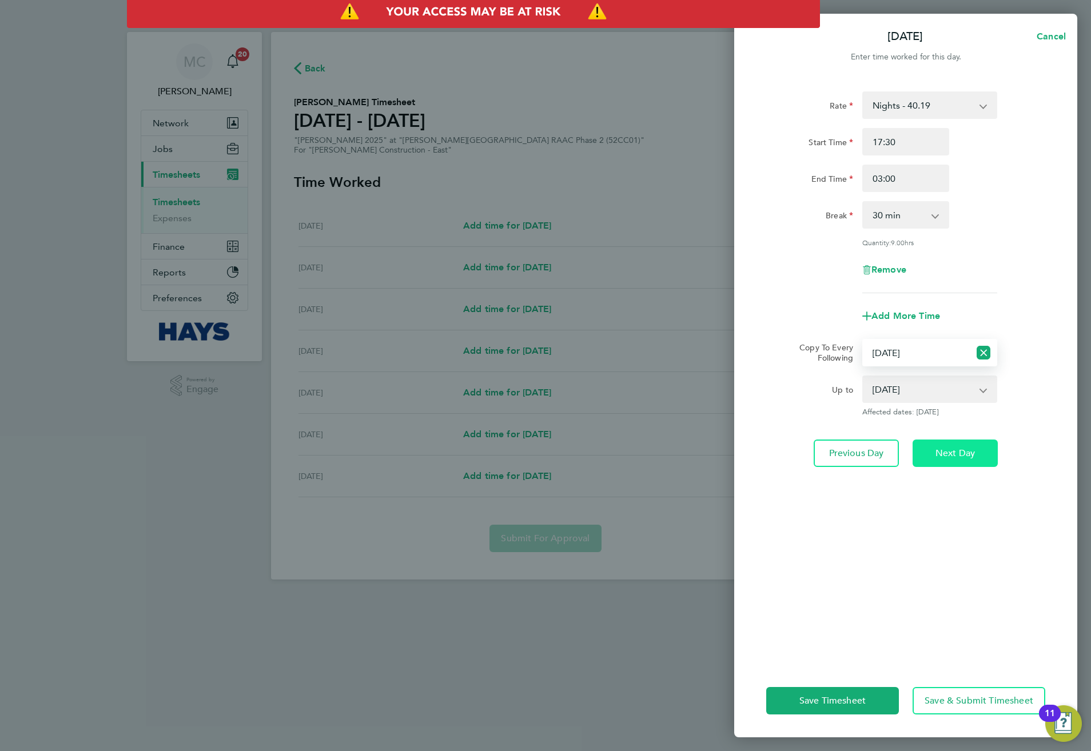
click at [938, 440] on button "Next Day" at bounding box center [954, 453] width 85 height 27
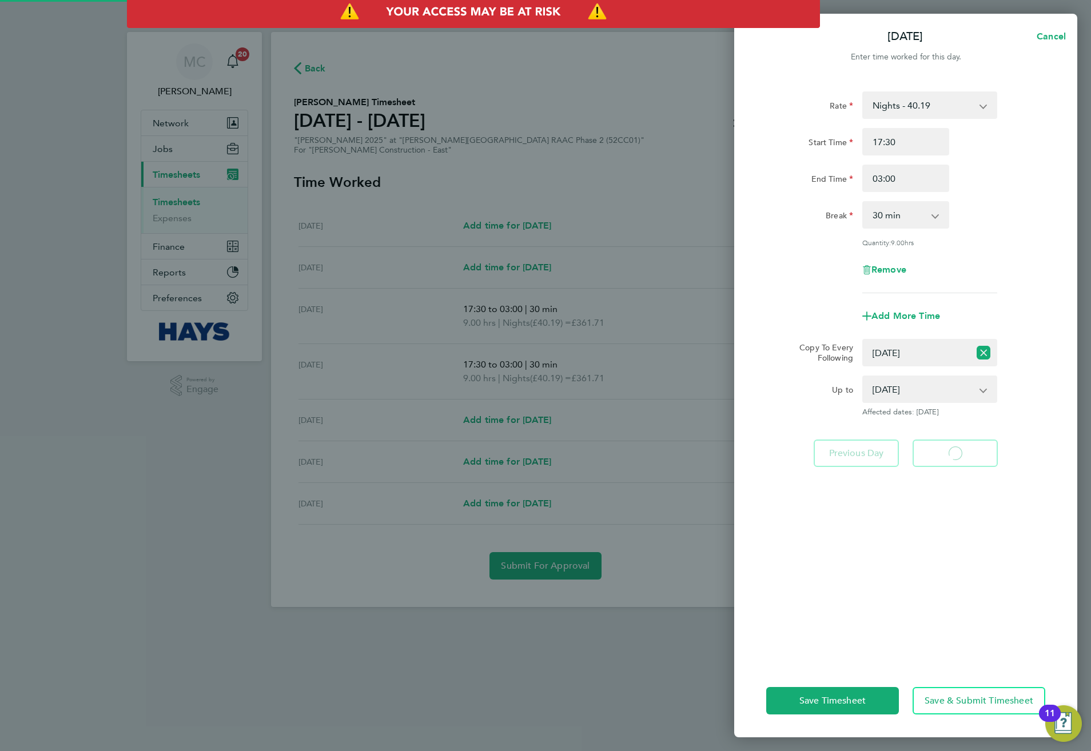
select select "30"
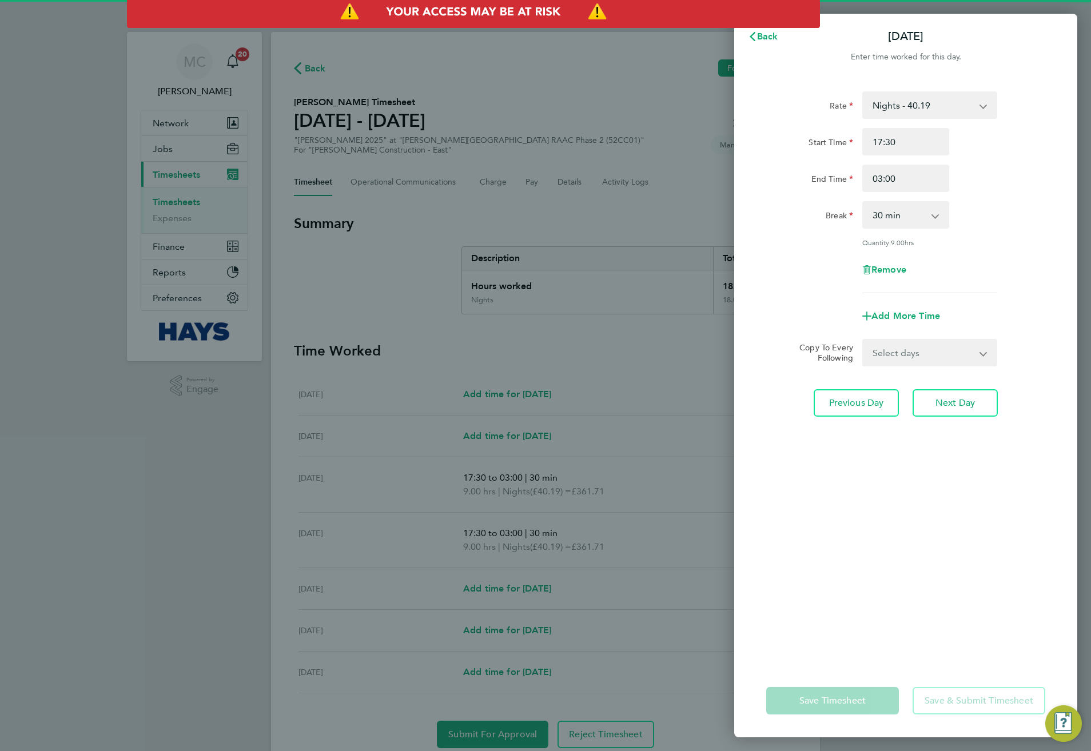
click at [919, 345] on select "Select days Day [DATE] [DATE] [DATE]" at bounding box center [923, 352] width 120 height 25
select select "WED"
click at [863, 340] on select "Select days Day [DATE] [DATE] [DATE]" at bounding box center [923, 352] width 120 height 25
select select "[DATE]"
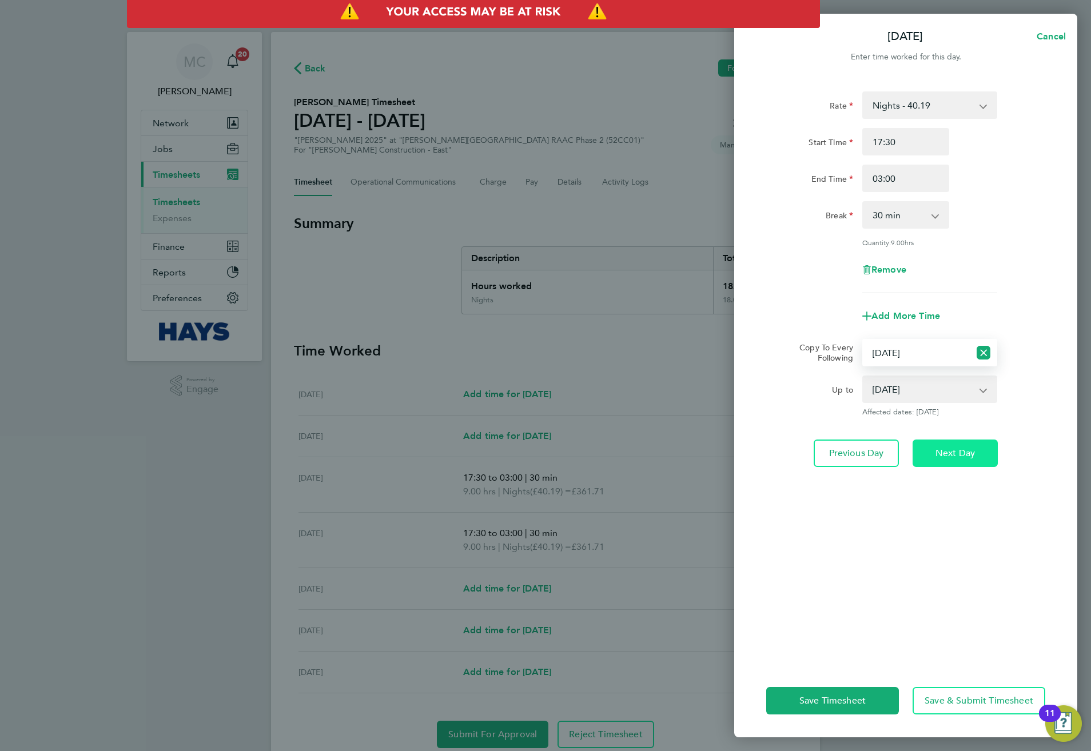
click at [966, 448] on span "Next Day" at bounding box center [954, 453] width 39 height 11
select select "0: null"
select select "30"
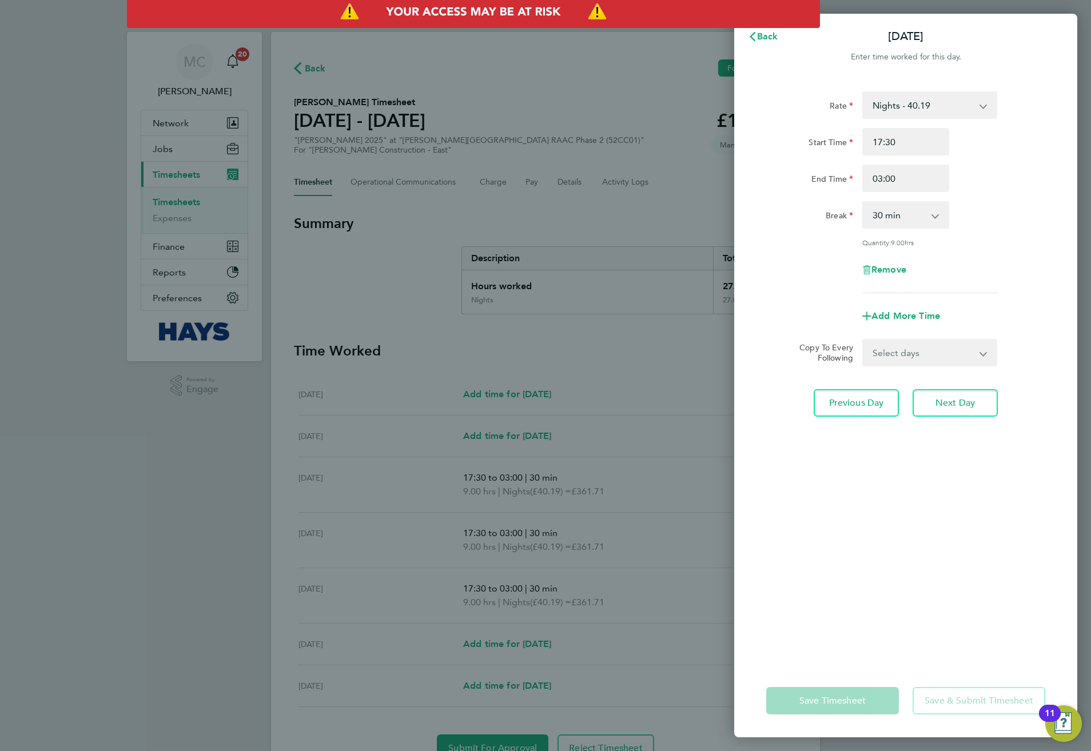
click at [926, 357] on select "Select days Day [DATE] [DATE]" at bounding box center [923, 352] width 120 height 25
select select "THU"
click at [863, 340] on select "Select days Day [DATE] [DATE]" at bounding box center [923, 352] width 120 height 25
select select "[DATE]"
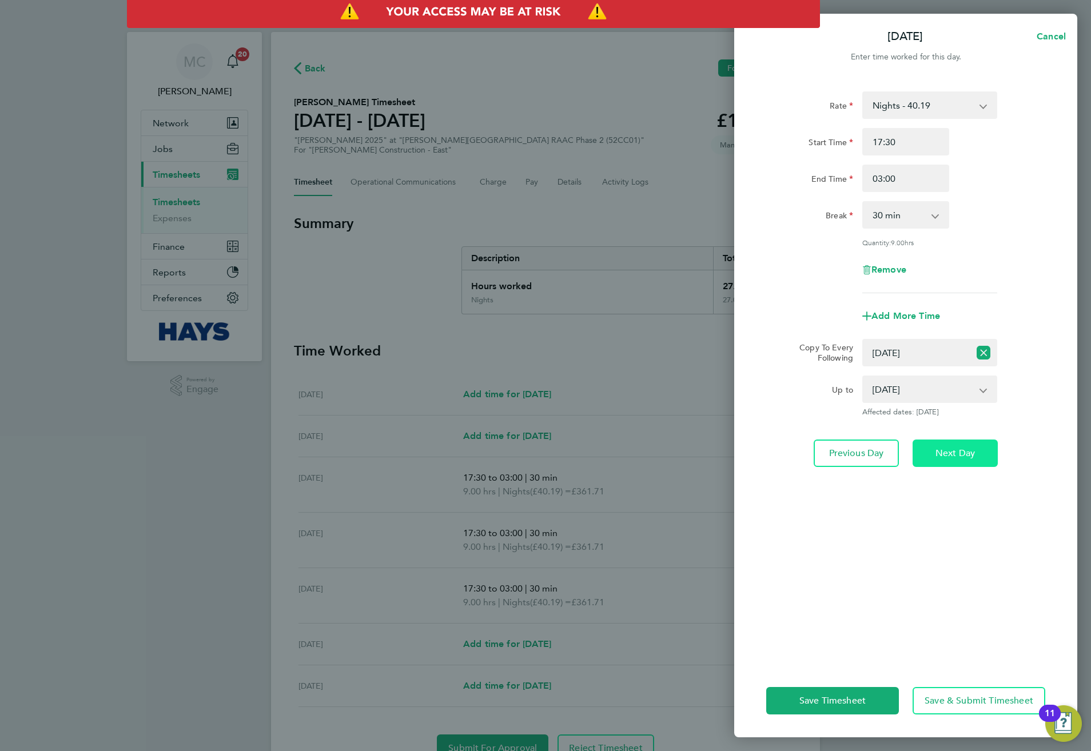
click at [925, 460] on button "Next Day" at bounding box center [954, 453] width 85 height 27
select select "0: null"
select select "30"
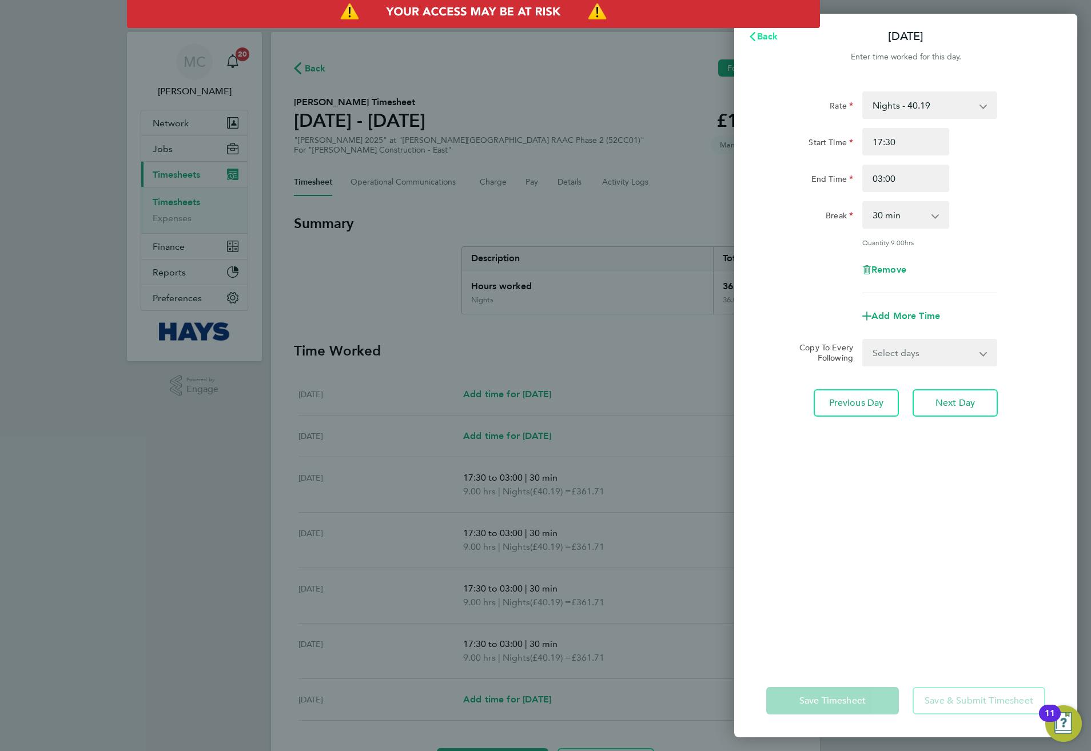
click at [771, 33] on span "Back" at bounding box center [767, 36] width 21 height 11
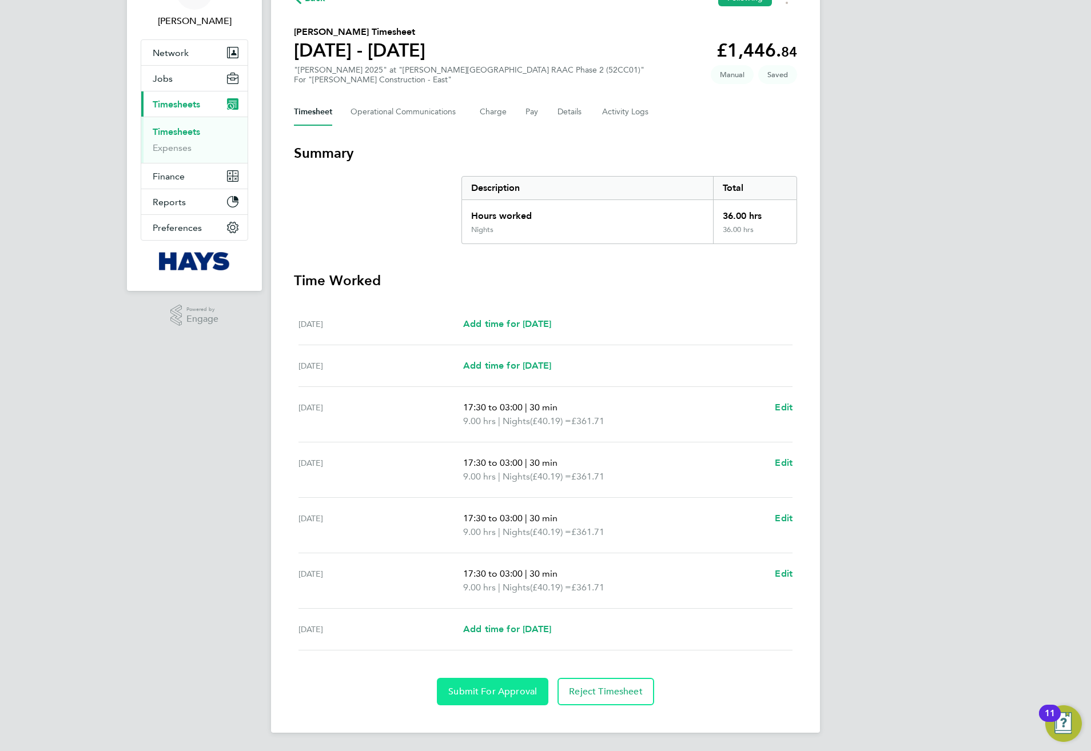
click at [508, 688] on span "Submit For Approval" at bounding box center [492, 691] width 89 height 11
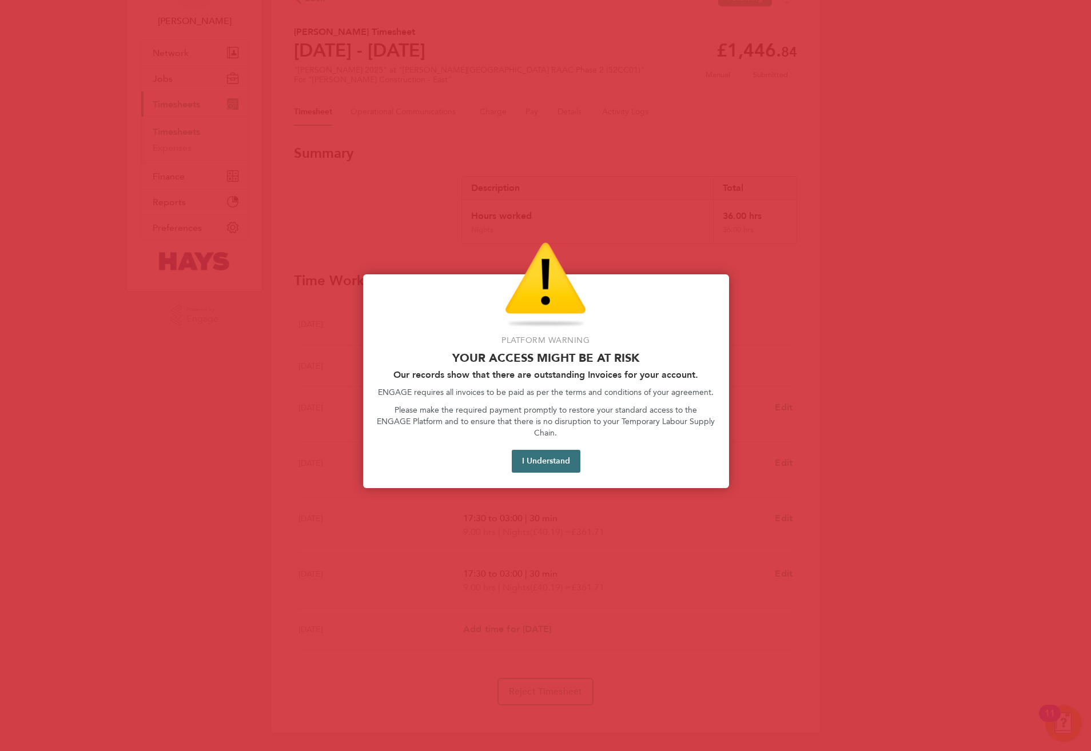
click at [544, 450] on button "I Understand" at bounding box center [546, 461] width 69 height 23
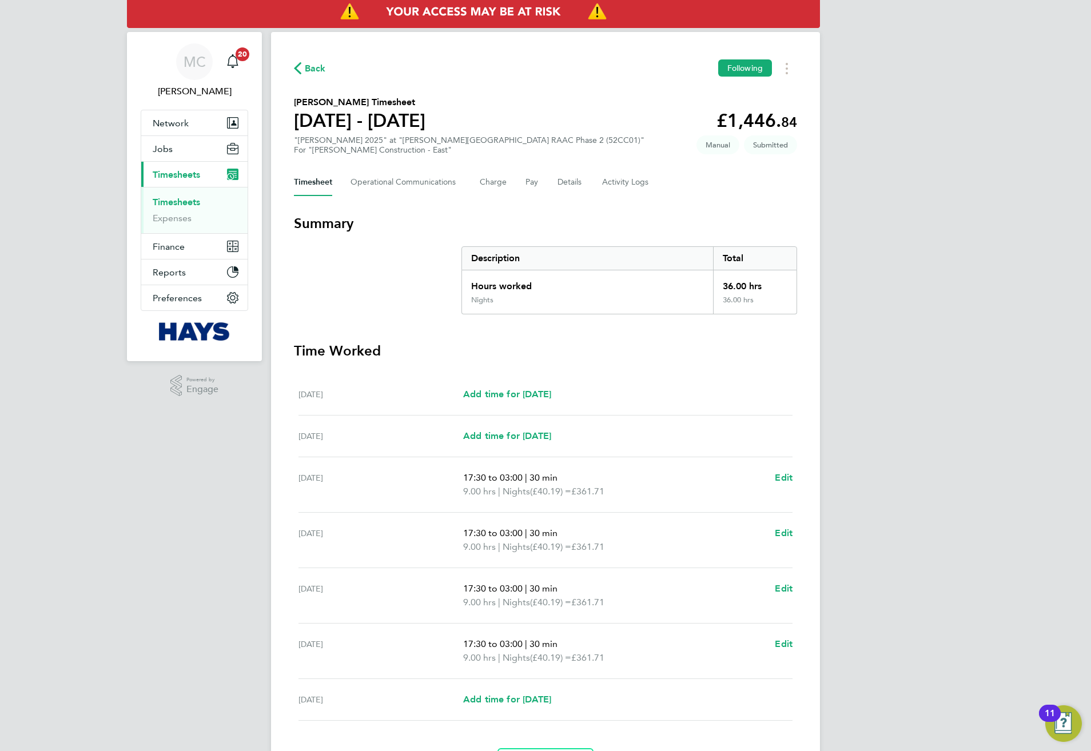
click at [319, 61] on button "Back" at bounding box center [310, 68] width 32 height 14
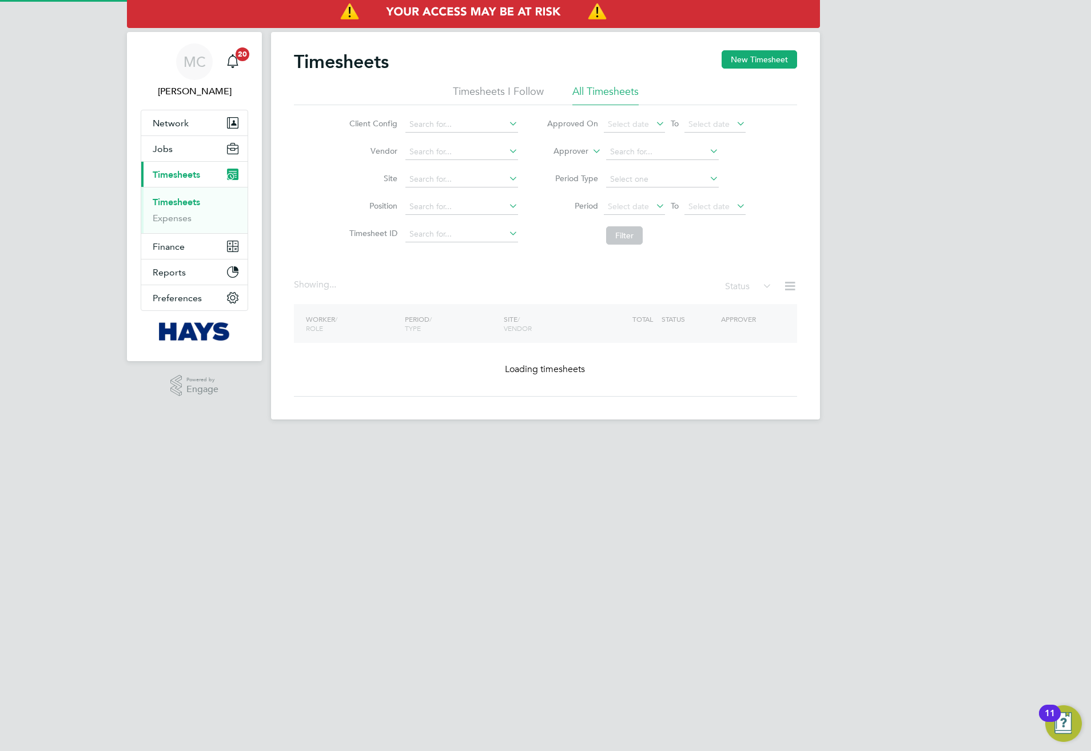
click at [590, 150] on icon at bounding box center [590, 148] width 0 height 10
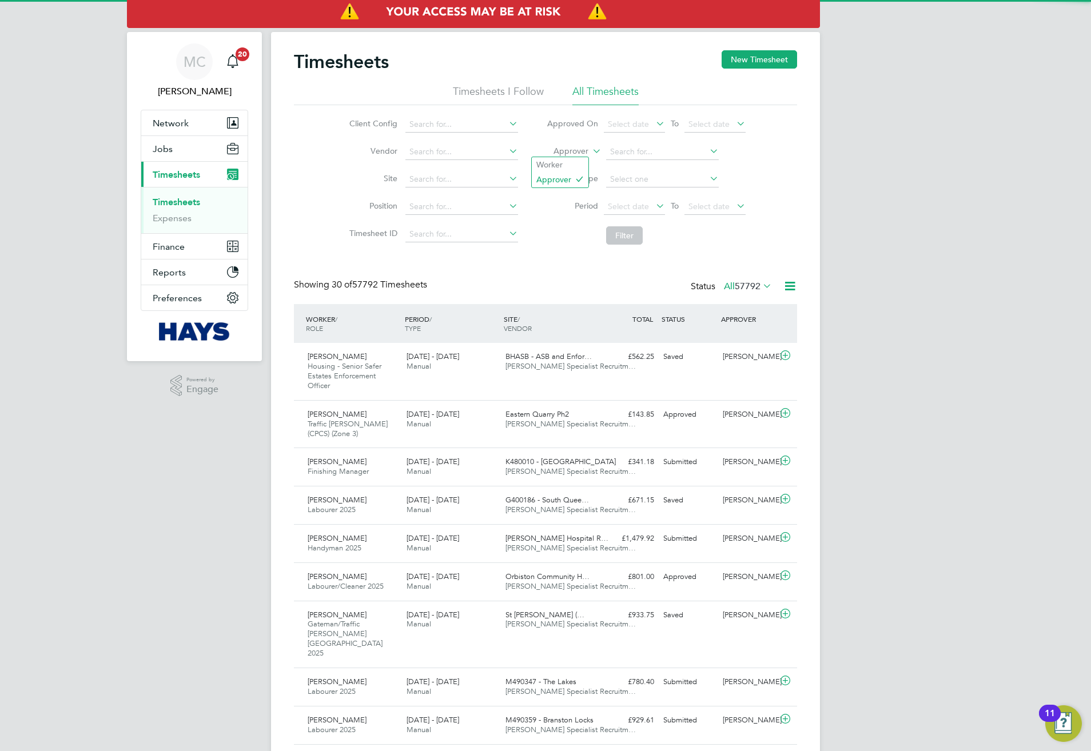
scroll to position [29, 99]
click at [552, 163] on li "Worker" at bounding box center [560, 164] width 57 height 15
click at [633, 153] on input at bounding box center [662, 152] width 113 height 16
click at [653, 182] on li "Ovi diu Ciobanu" at bounding box center [662, 183] width 114 height 15
type input "[PERSON_NAME]"
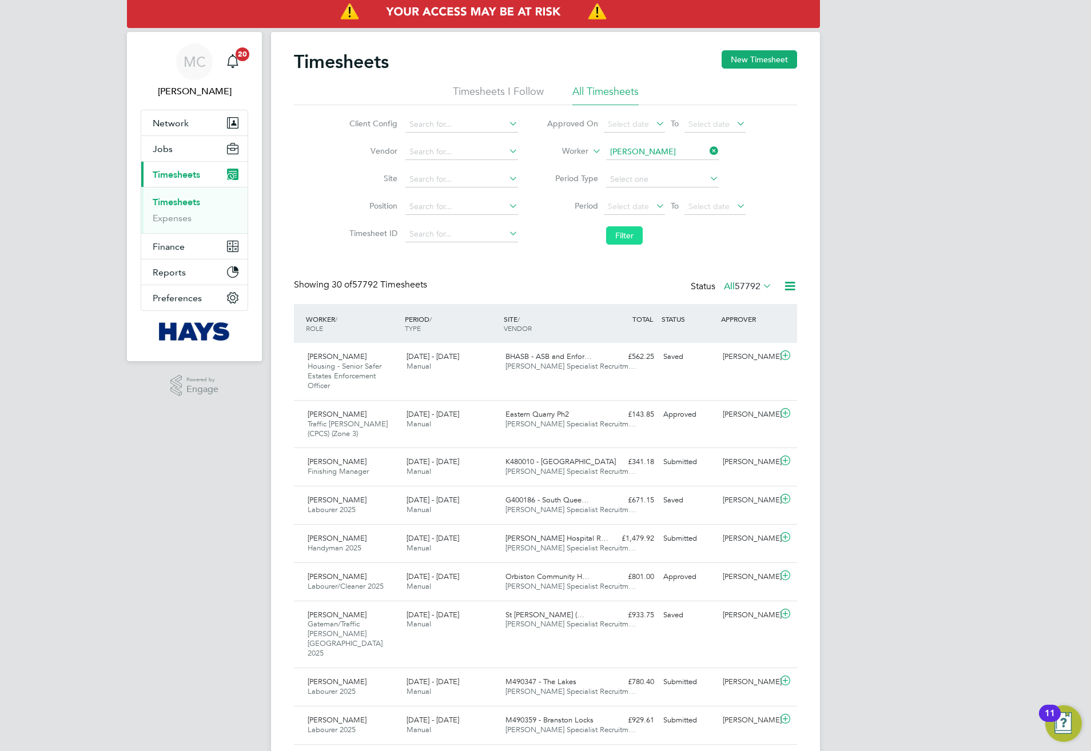
click at [631, 229] on button "Filter" at bounding box center [624, 235] width 37 height 18
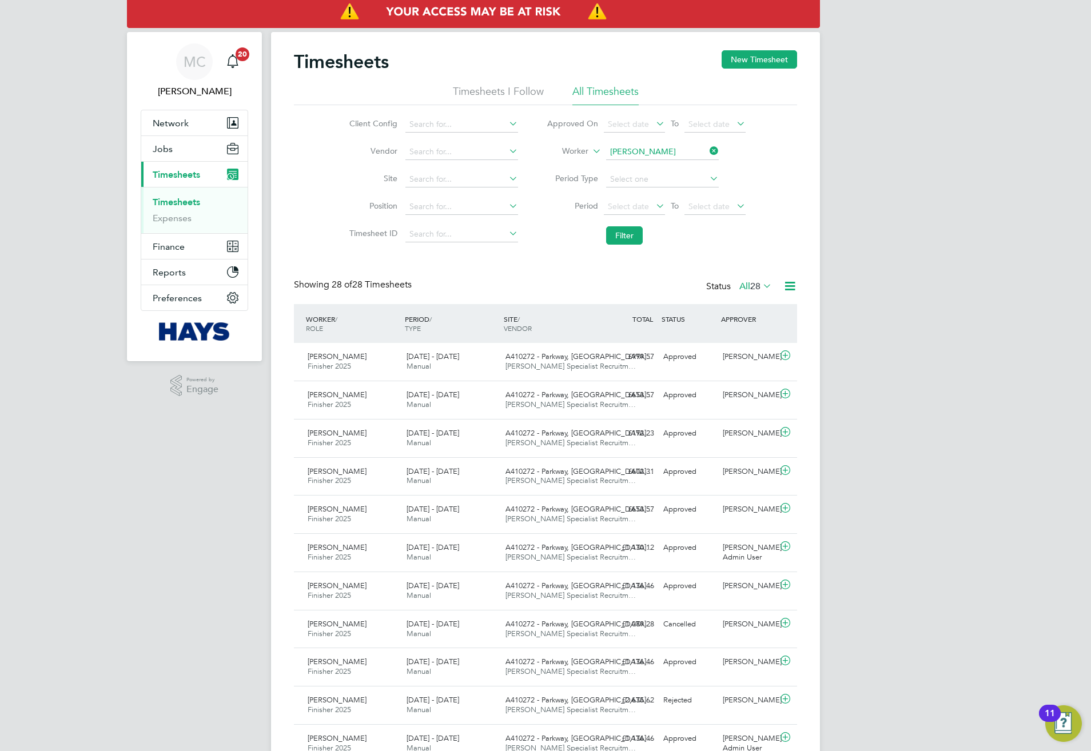
click at [813, 313] on div "Timesheets New Timesheet Timesheets I Follow All Timesheets Client Config Vendo…" at bounding box center [545, 733] width 549 height 1403
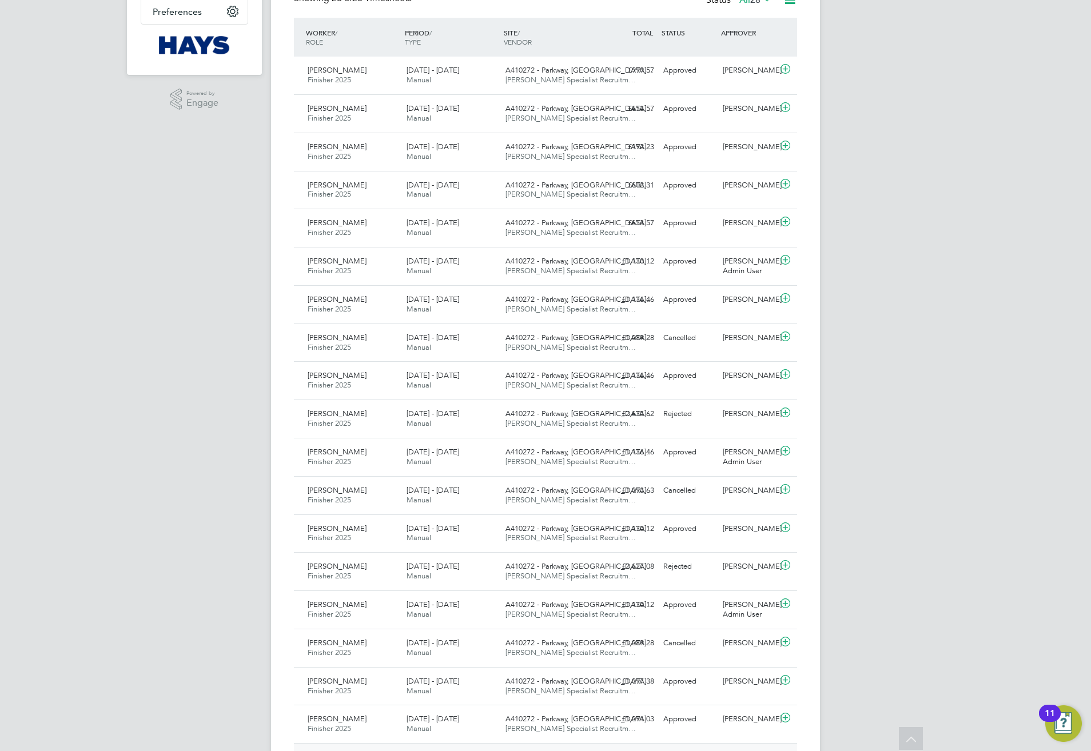
scroll to position [0, 0]
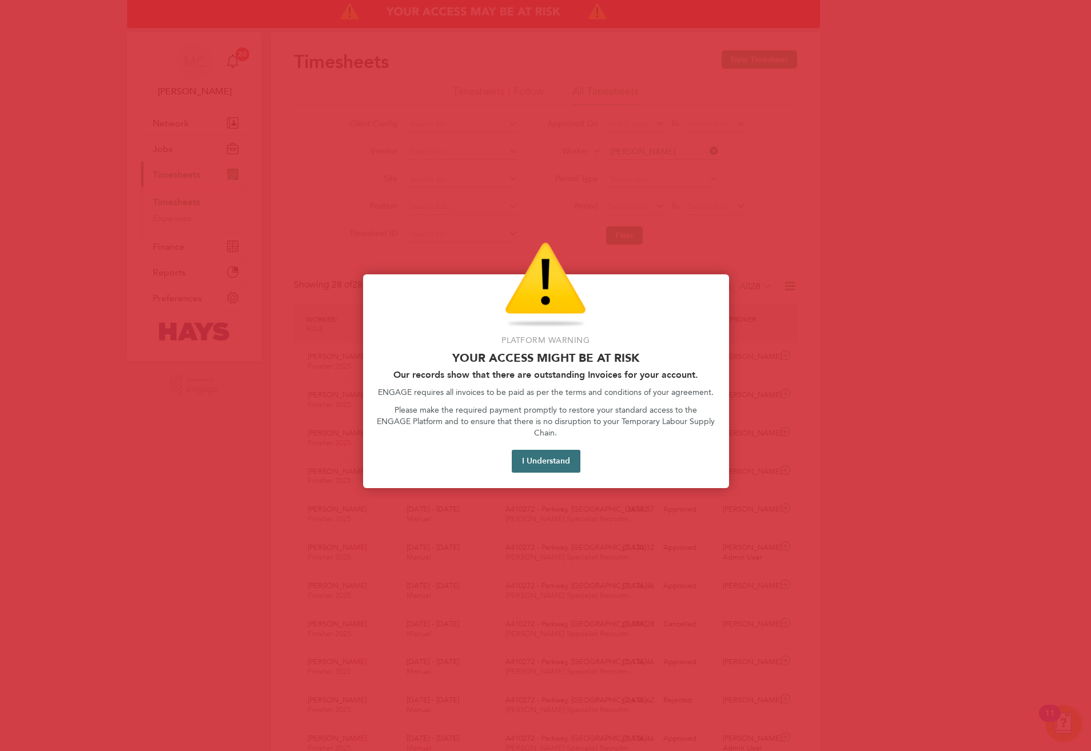
click at [539, 450] on button "I Understand" at bounding box center [546, 461] width 69 height 23
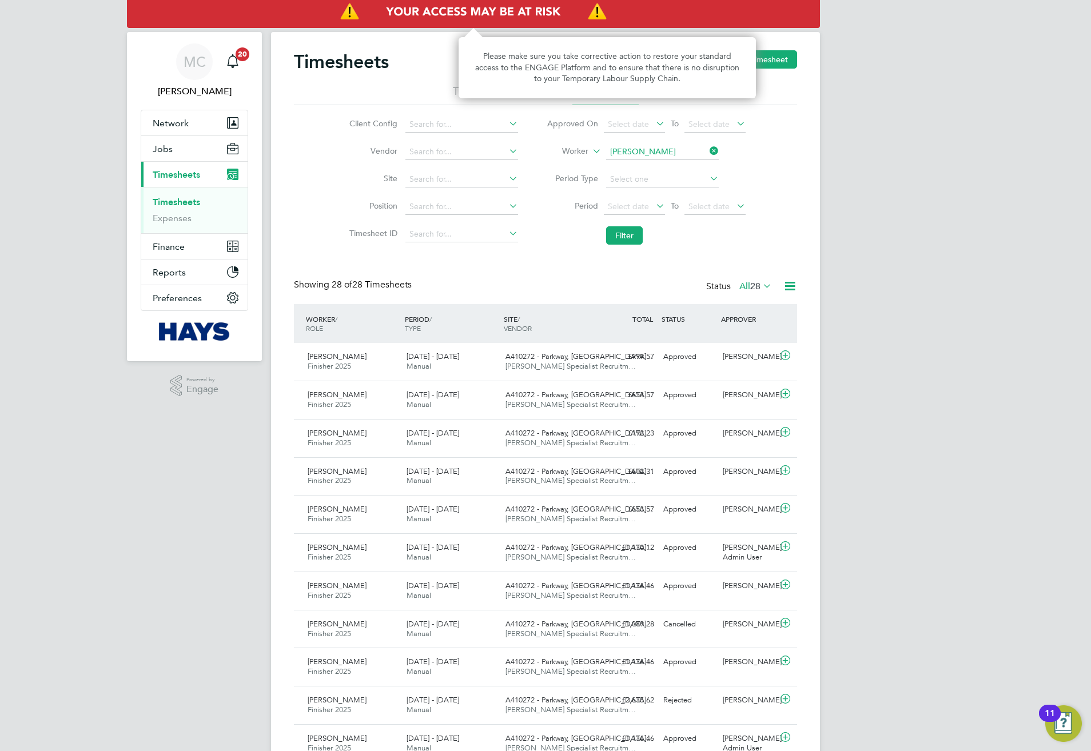
scroll to position [29, 99]
